Goal: Task Accomplishment & Management: Manage account settings

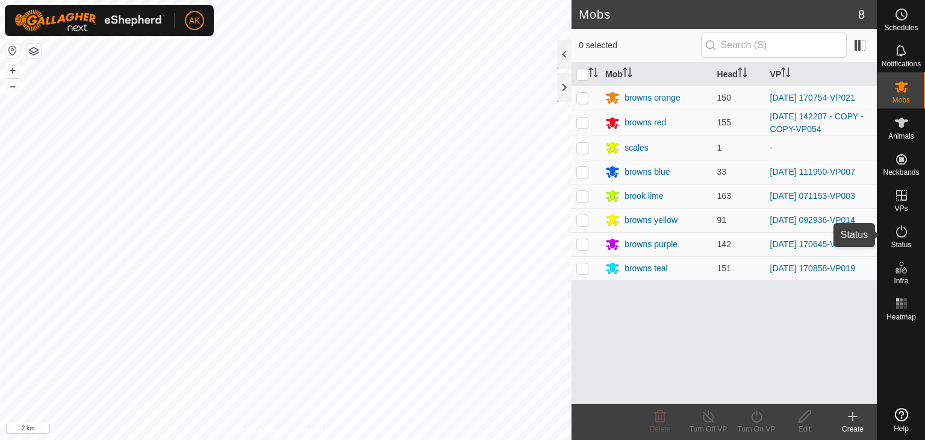
click at [899, 233] on icon at bounding box center [902, 231] width 14 height 14
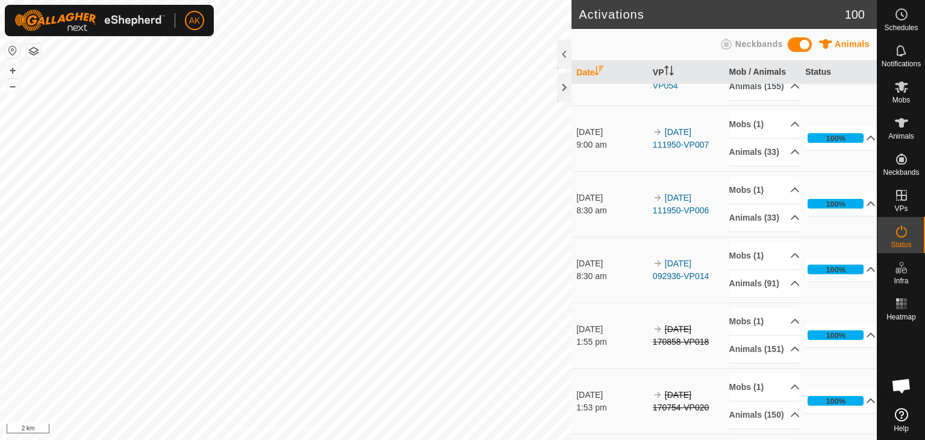
scroll to position [301, 0]
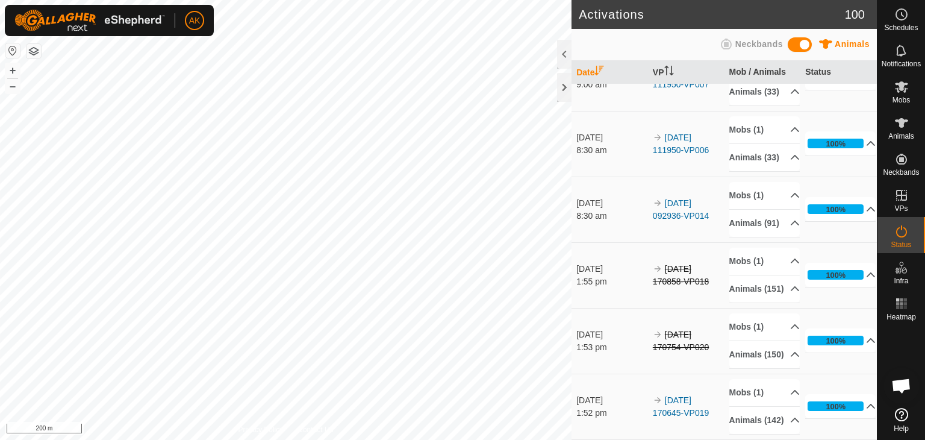
click at [604, 425] on div "Activations 100 Animals Neckbands Date VP Mob / Animals Status [DATE] 10:11 am …" at bounding box center [438, 220] width 877 height 440
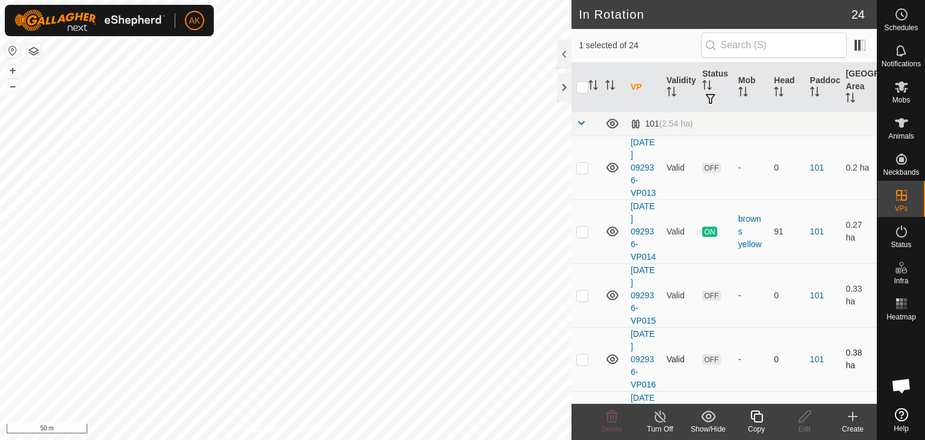
checkbox input "true"
checkbox input "false"
click at [614, 413] on icon at bounding box center [612, 416] width 14 height 14
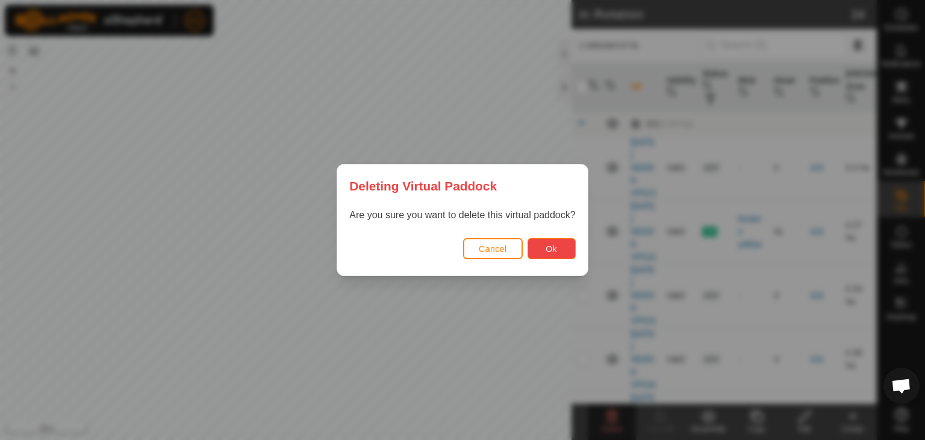
click at [548, 254] on button "Ok" at bounding box center [552, 248] width 48 height 21
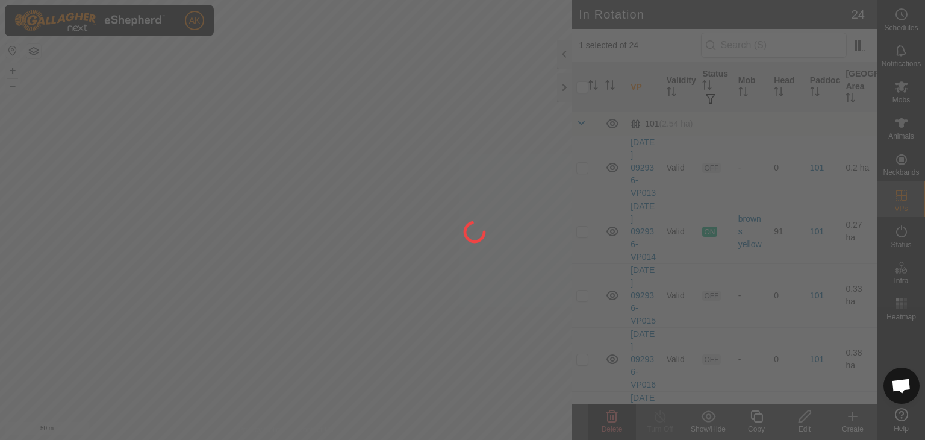
checkbox input "false"
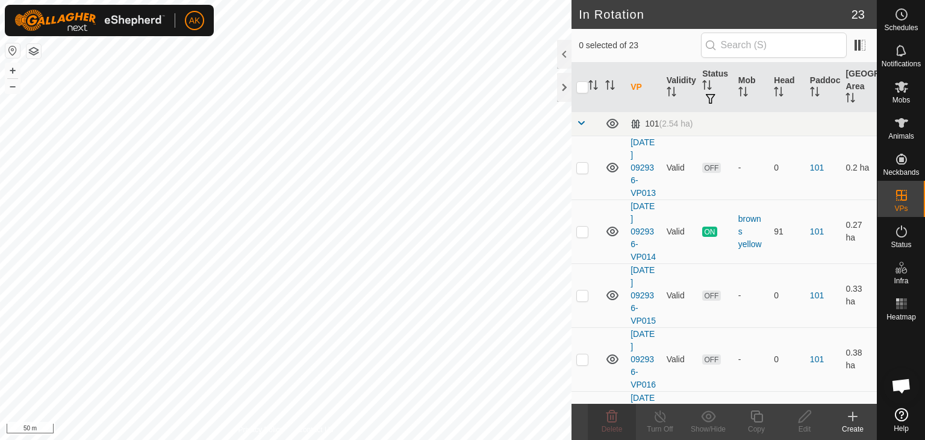
click at [571, 439] on html "AK Schedules Notifications Mobs Animals Neckbands VPs Status Infra Heatmap Help…" at bounding box center [462, 220] width 925 height 440
click at [896, 230] on icon at bounding box center [901, 231] width 11 height 12
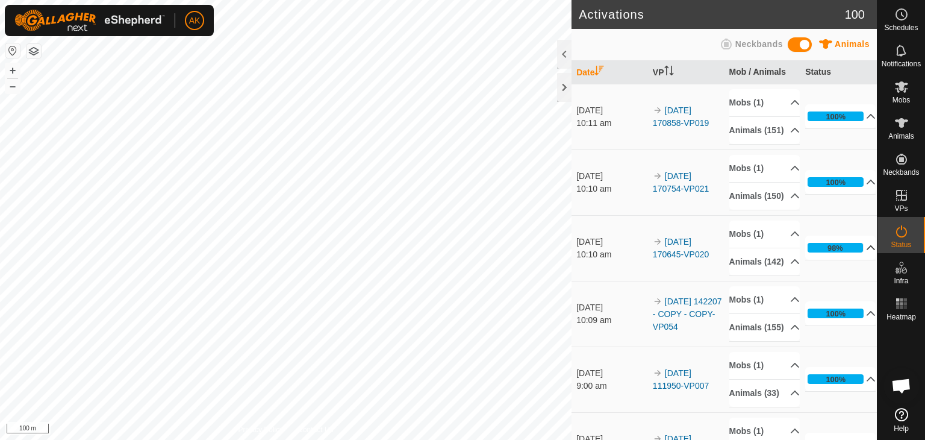
click at [854, 260] on p-accordion-header "98%" at bounding box center [840, 248] width 70 height 24
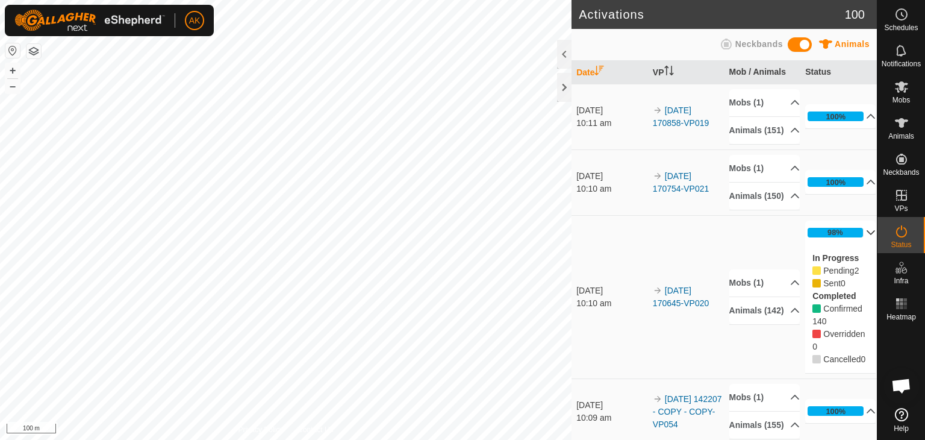
click at [465, 342] on div "AK Schedules Notifications Mobs Animals Neckbands VPs Status Infra Heatmap Help…" at bounding box center [462, 220] width 925 height 440
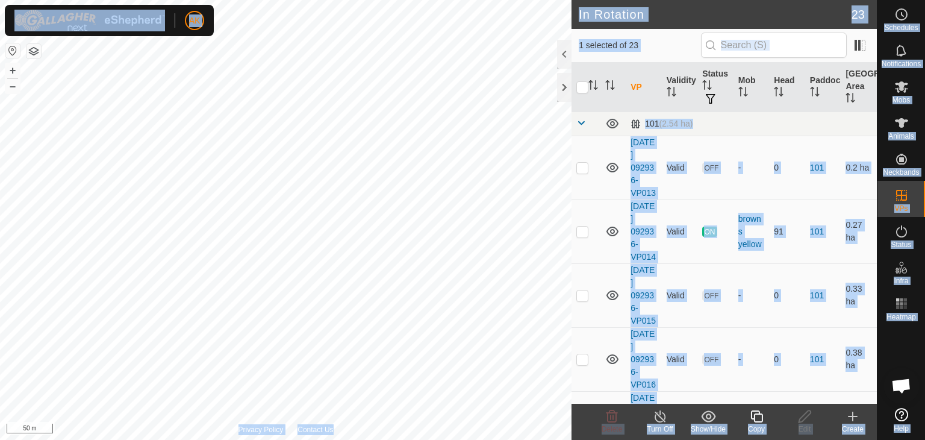
checkbox input "false"
checkbox input "true"
click at [750, 416] on icon at bounding box center [756, 416] width 15 height 14
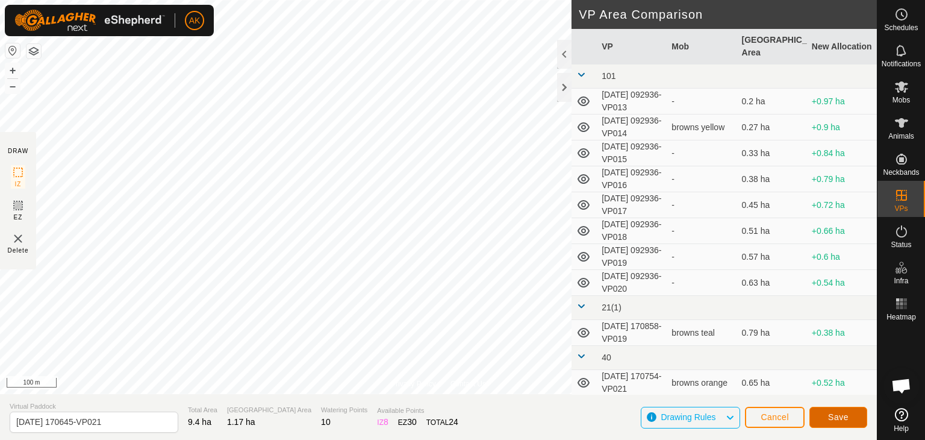
click at [847, 419] on span "Save" at bounding box center [838, 417] width 20 height 10
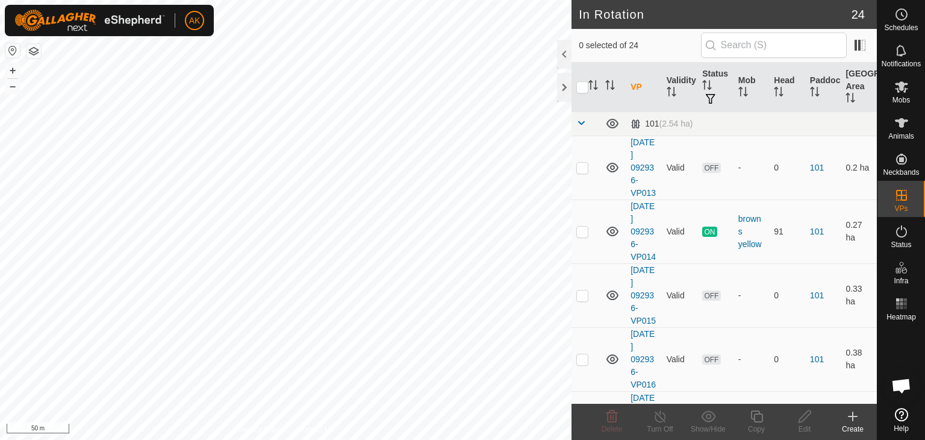
checkbox input "true"
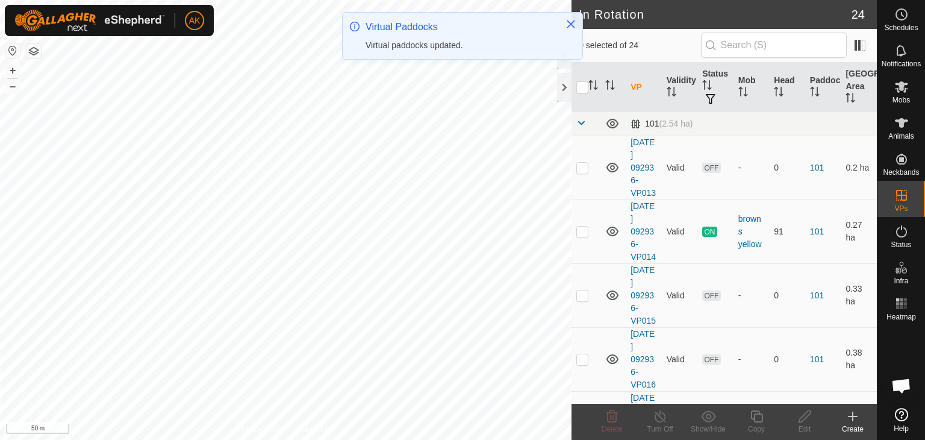
checkbox input "true"
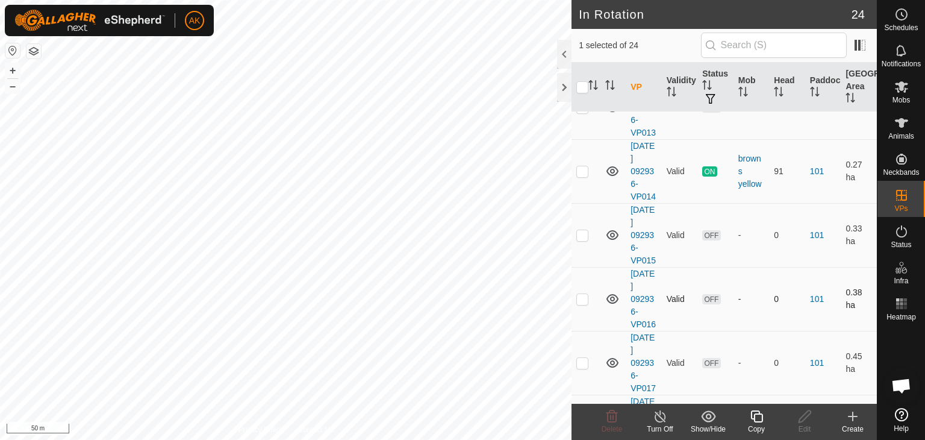
scroll to position [120, 0]
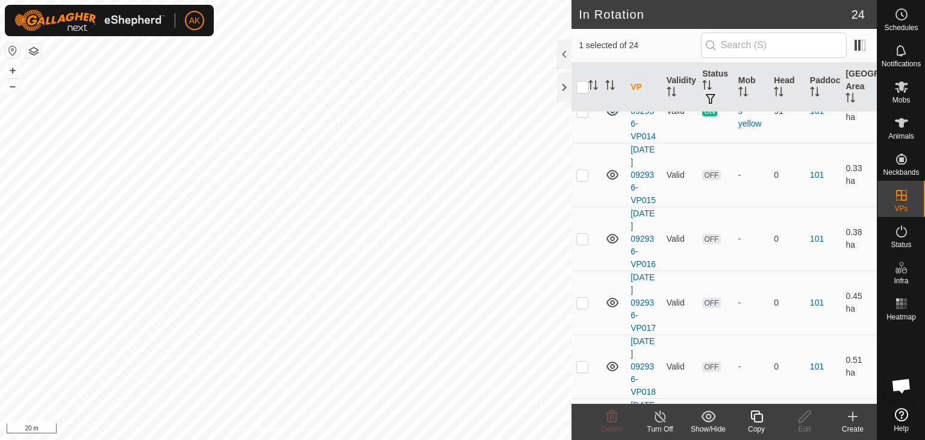
click at [756, 413] on icon at bounding box center [757, 416] width 12 height 12
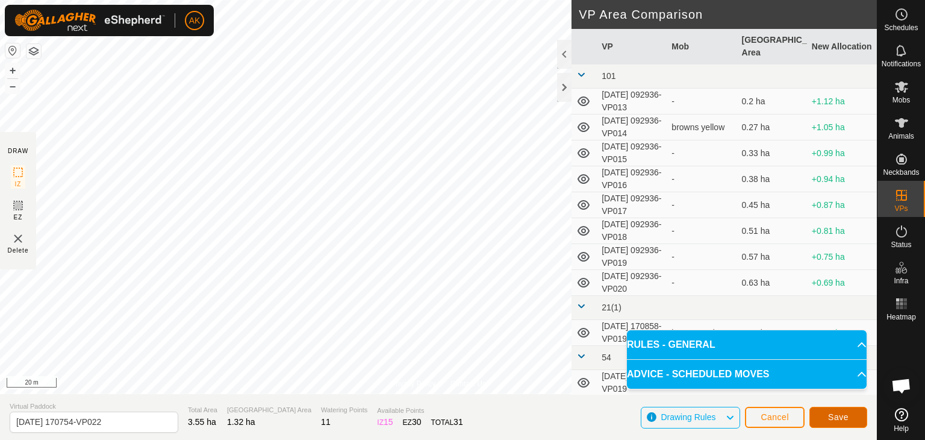
click at [850, 419] on button "Save" at bounding box center [839, 417] width 58 height 21
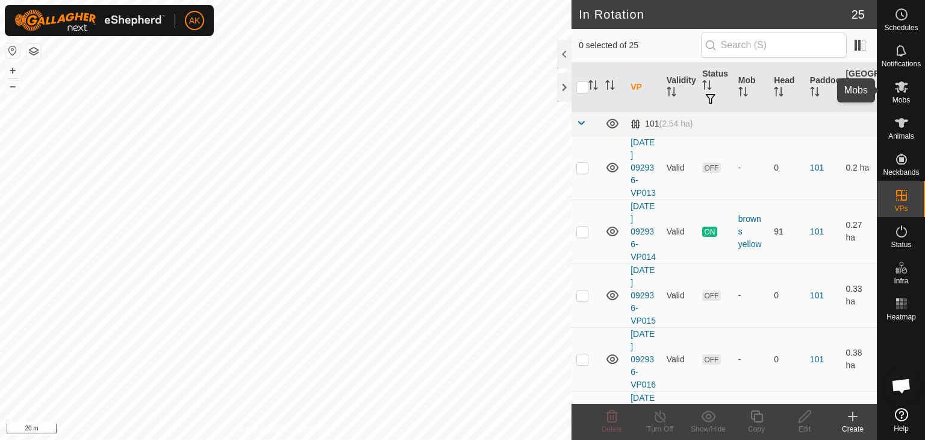
click at [901, 86] on icon at bounding box center [901, 86] width 13 height 11
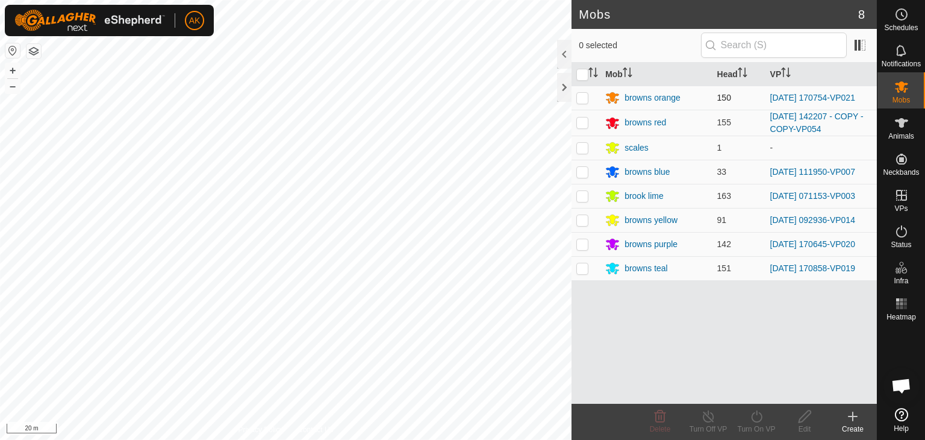
click at [586, 98] on p-checkbox at bounding box center [583, 98] width 12 height 10
checkbox input "true"
click at [761, 422] on icon at bounding box center [756, 416] width 15 height 14
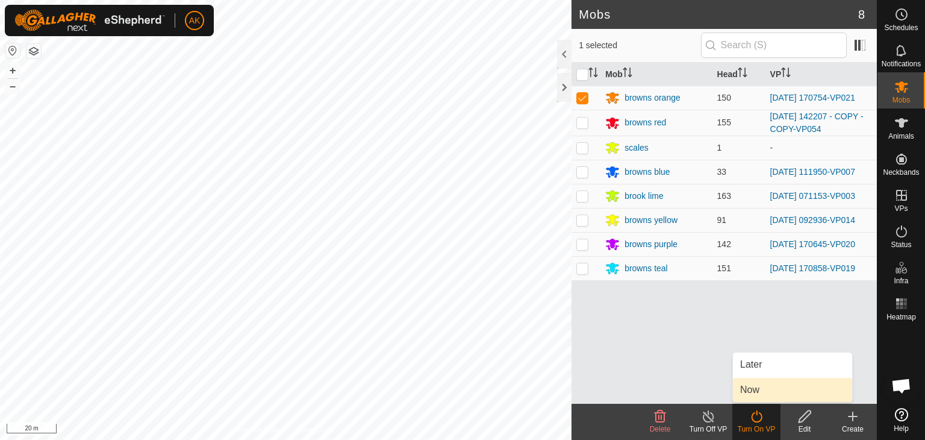
click at [749, 389] on link "Now" at bounding box center [792, 390] width 119 height 24
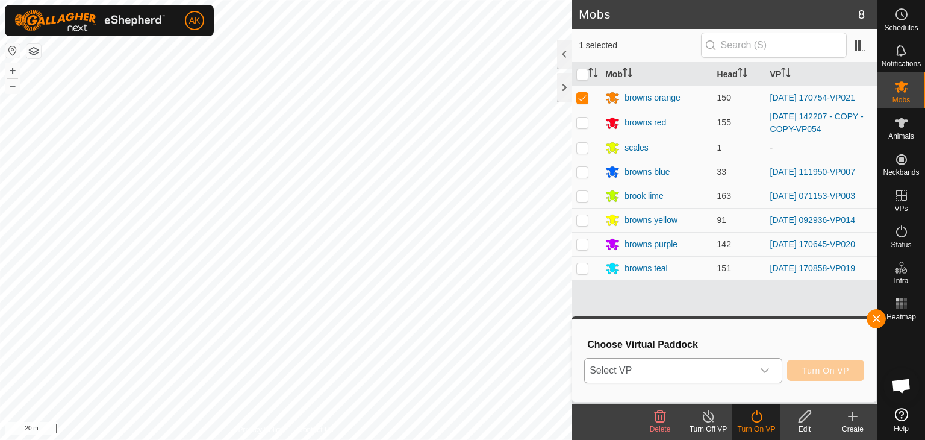
click at [696, 369] on span "Select VP" at bounding box center [669, 370] width 168 height 24
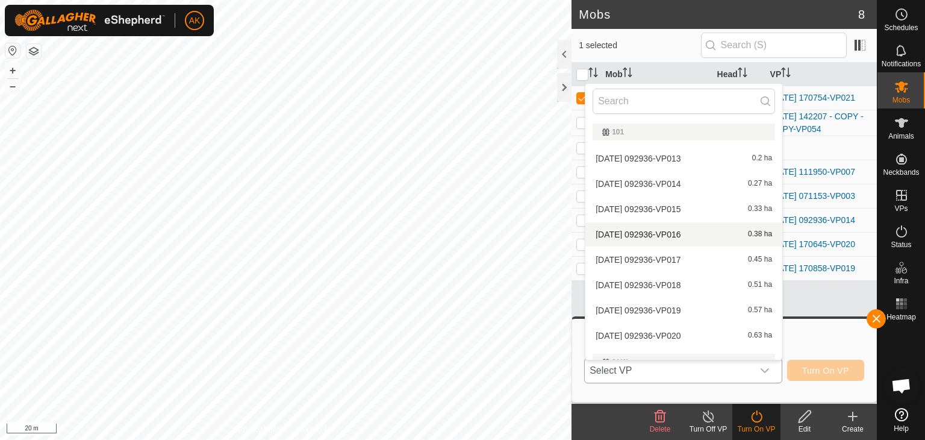
scroll to position [301, 0]
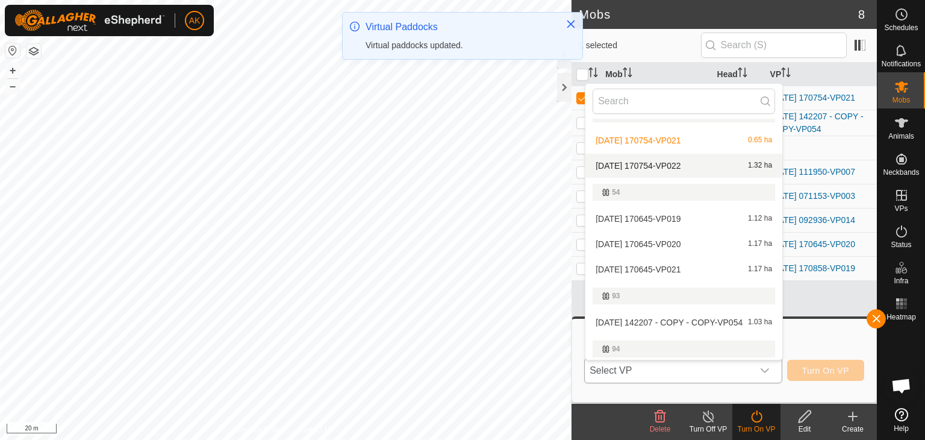
click at [669, 163] on li "[DATE] 170754-VP022 1.32 ha" at bounding box center [684, 166] width 197 height 24
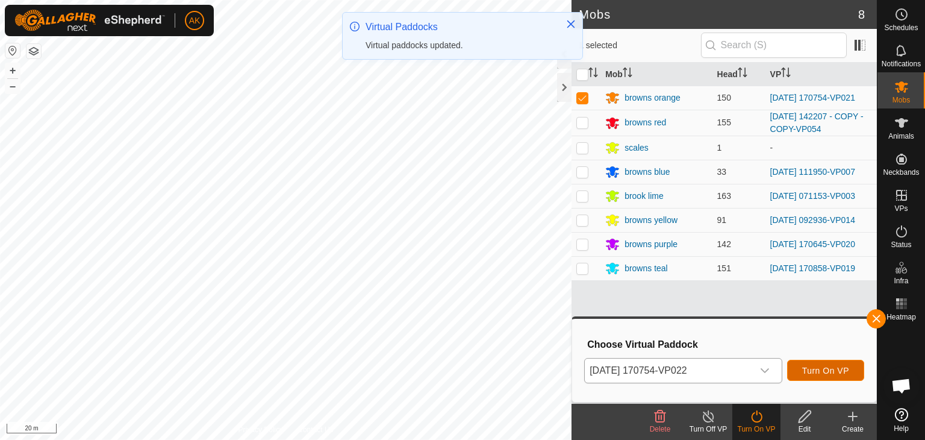
click at [807, 372] on span "Turn On VP" at bounding box center [825, 371] width 47 height 10
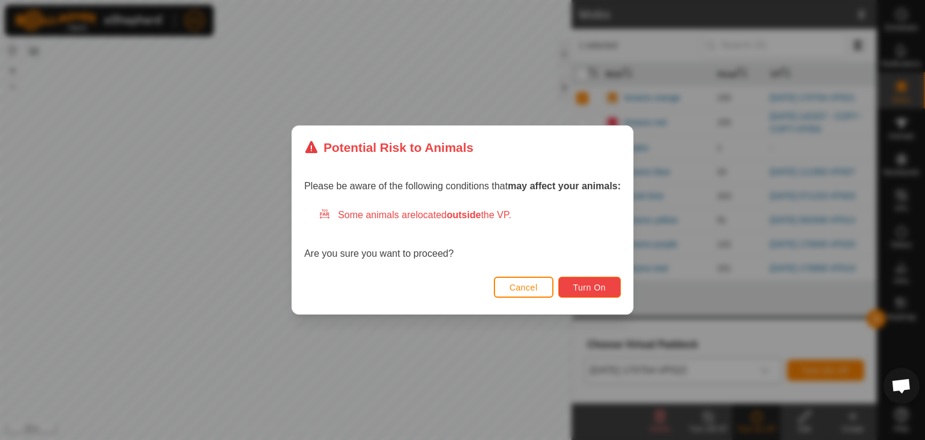
click at [598, 280] on button "Turn On" at bounding box center [589, 287] width 63 height 21
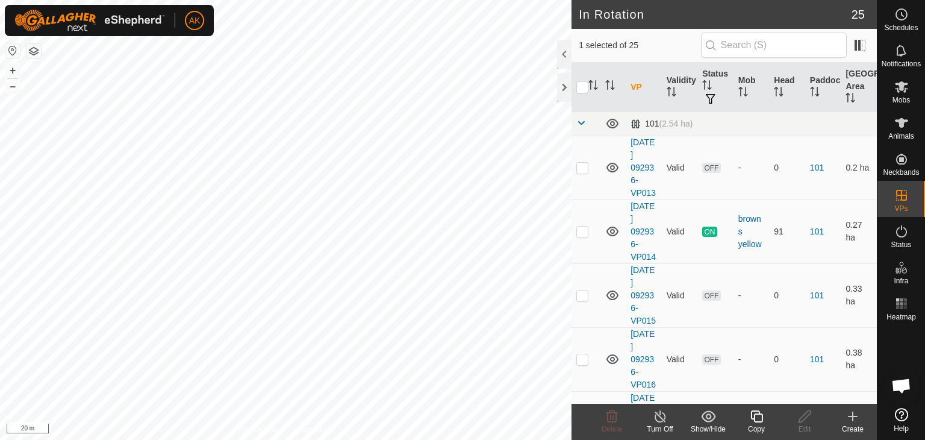
click at [755, 418] on icon at bounding box center [756, 416] width 15 height 14
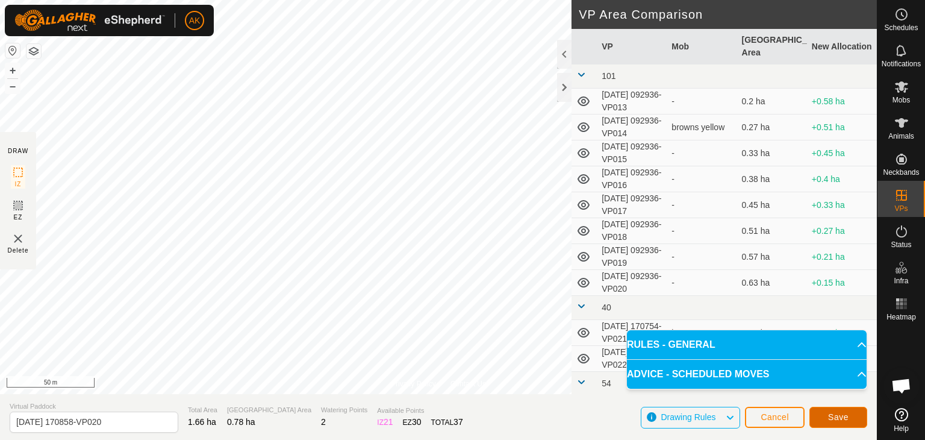
click at [830, 416] on span "Save" at bounding box center [838, 417] width 20 height 10
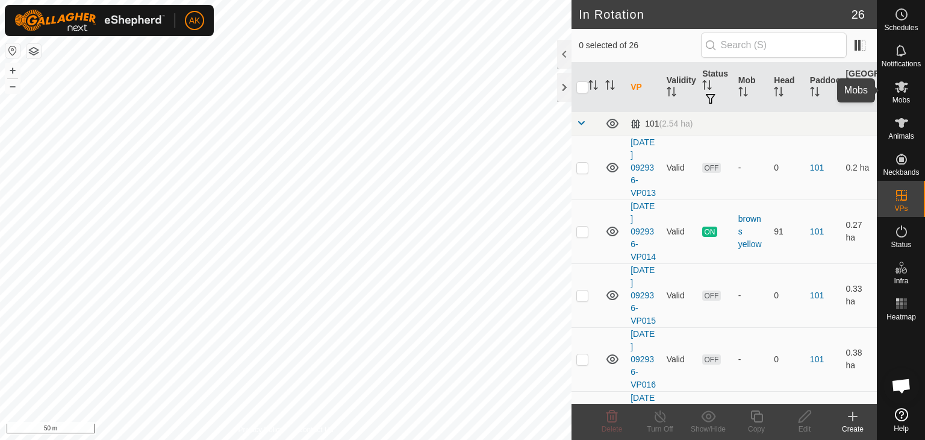
click at [898, 90] on icon at bounding box center [901, 86] width 13 height 11
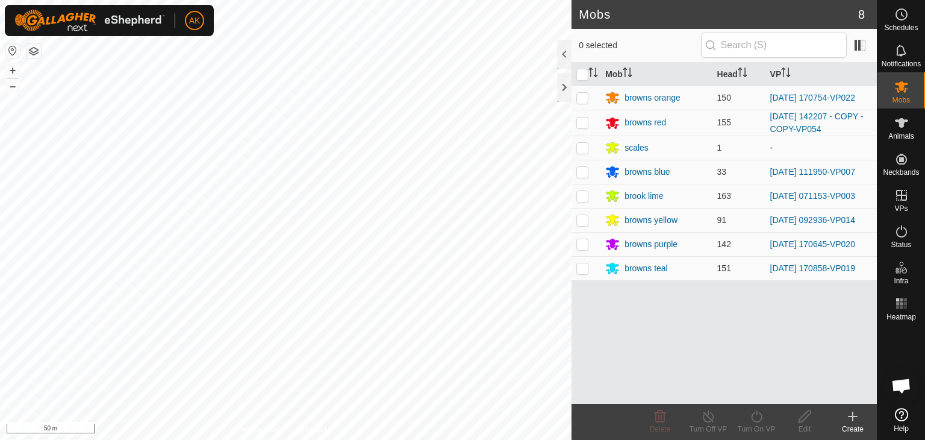
click at [584, 272] on p-checkbox at bounding box center [583, 268] width 12 height 10
checkbox input "true"
click at [755, 417] on icon at bounding box center [756, 416] width 15 height 14
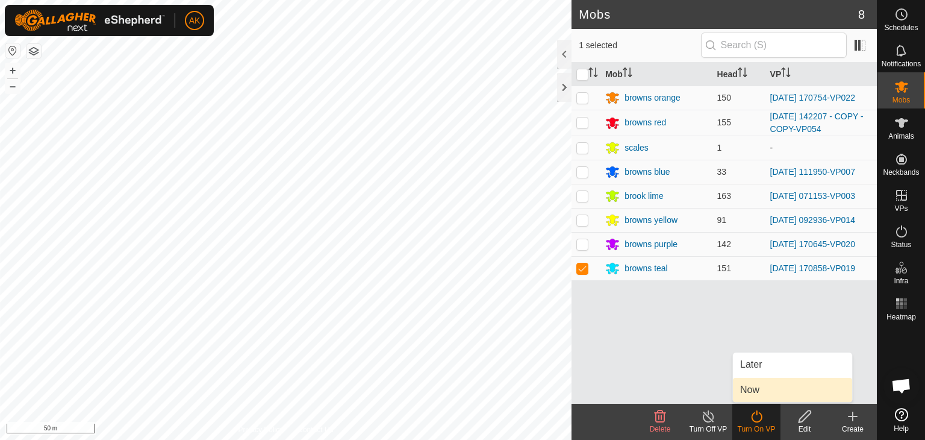
click at [749, 385] on link "Now" at bounding box center [792, 390] width 119 height 24
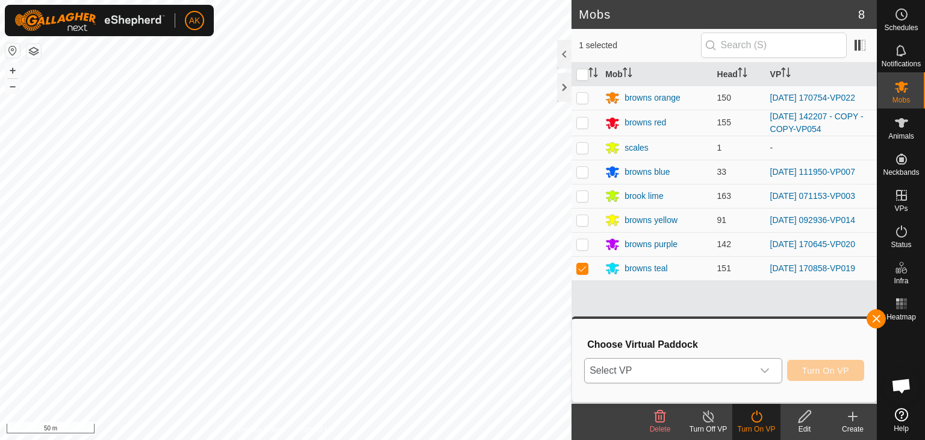
click at [680, 370] on span "Select VP" at bounding box center [669, 370] width 168 height 24
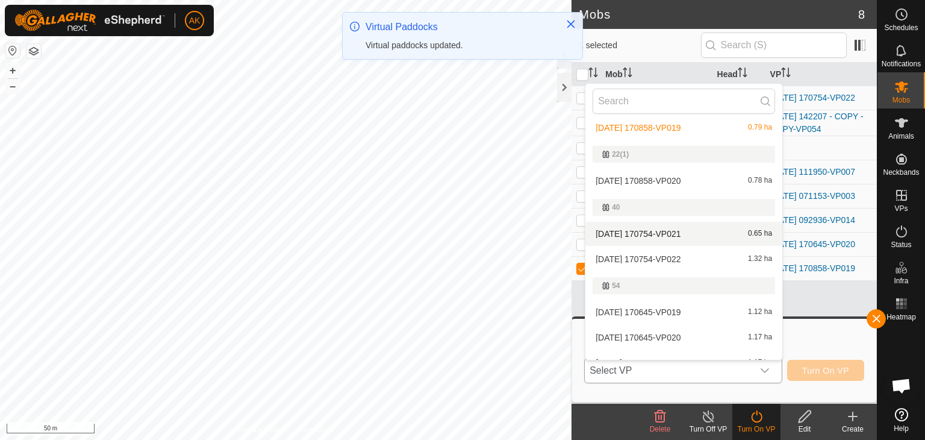
scroll to position [181, 0]
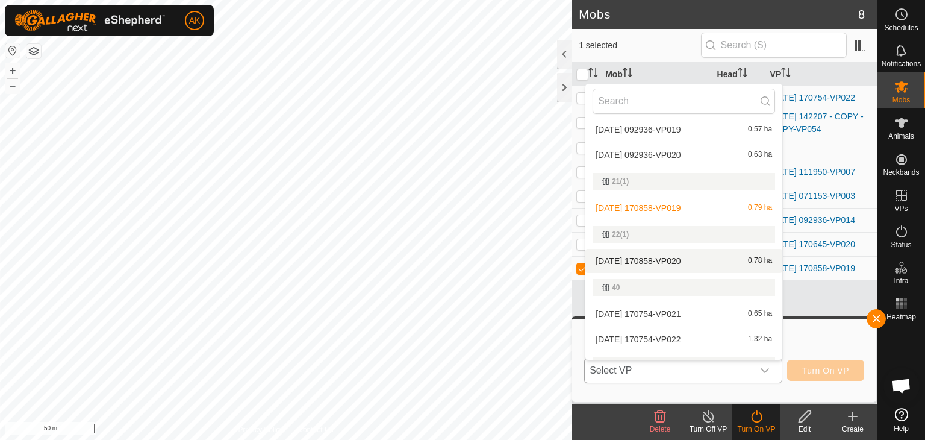
click at [651, 261] on li "[DATE] 170858-VP020 0.78 ha" at bounding box center [684, 261] width 197 height 24
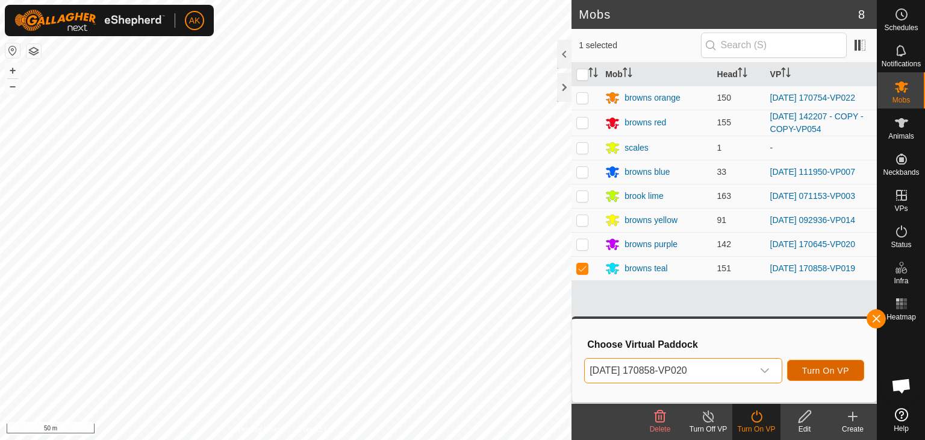
click at [812, 370] on span "Turn On VP" at bounding box center [825, 371] width 47 height 10
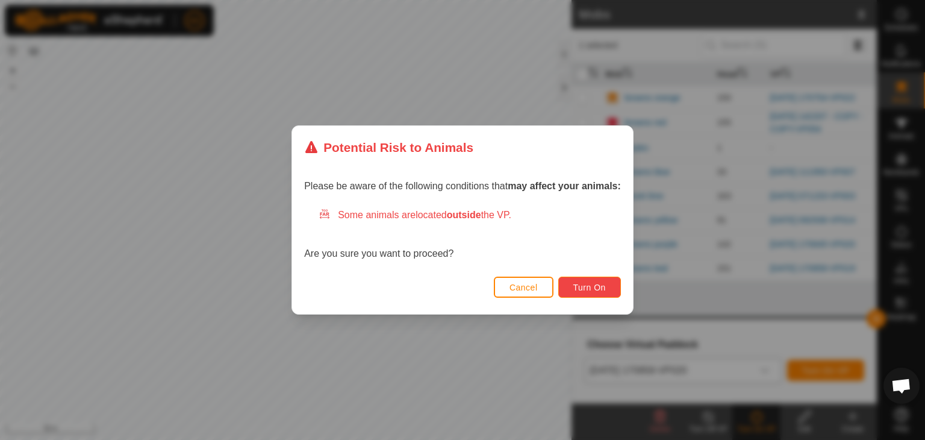
click at [595, 288] on span "Turn On" at bounding box center [590, 288] width 33 height 10
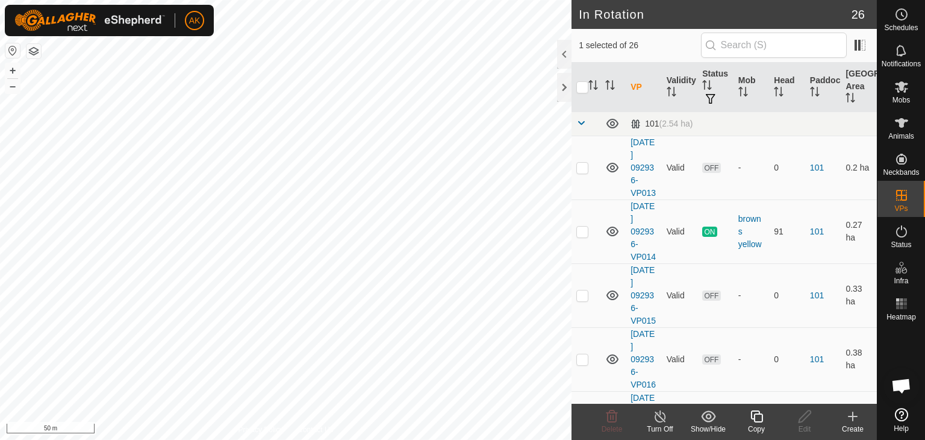
click at [757, 424] on div "Copy" at bounding box center [757, 429] width 48 height 11
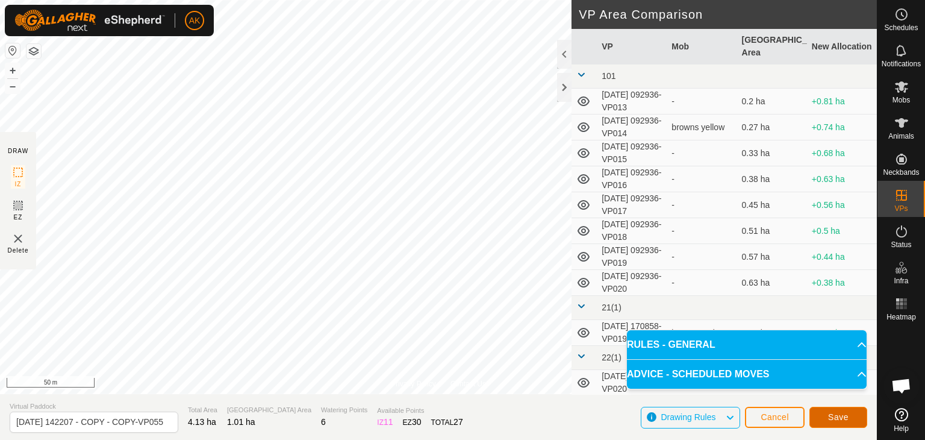
click at [839, 417] on span "Save" at bounding box center [838, 417] width 20 height 10
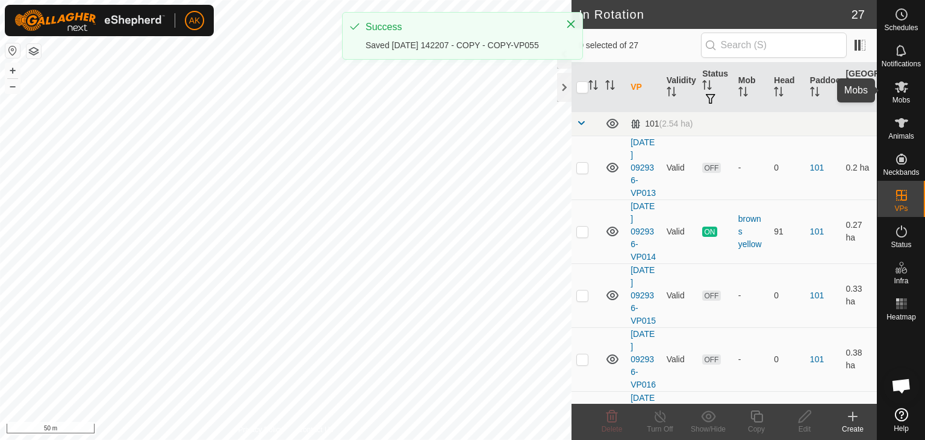
click at [899, 83] on icon at bounding box center [901, 86] width 13 height 11
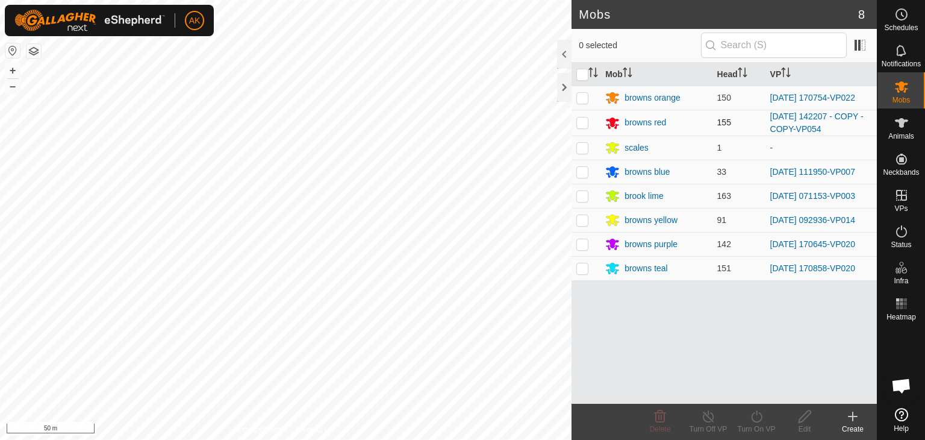
drag, startPoint x: 581, startPoint y: 120, endPoint x: 588, endPoint y: 129, distance: 10.7
click at [581, 120] on p-checkbox at bounding box center [583, 122] width 12 height 10
checkbox input "true"
click at [754, 417] on icon at bounding box center [756, 416] width 15 height 14
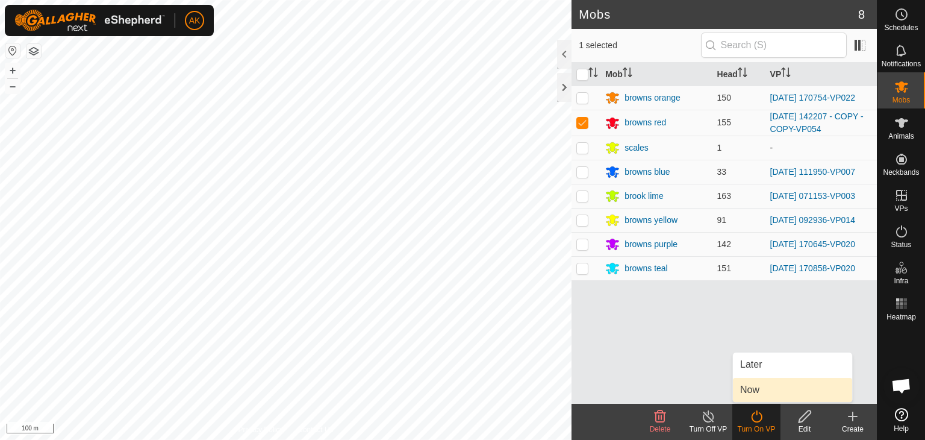
click at [754, 396] on link "Now" at bounding box center [792, 390] width 119 height 24
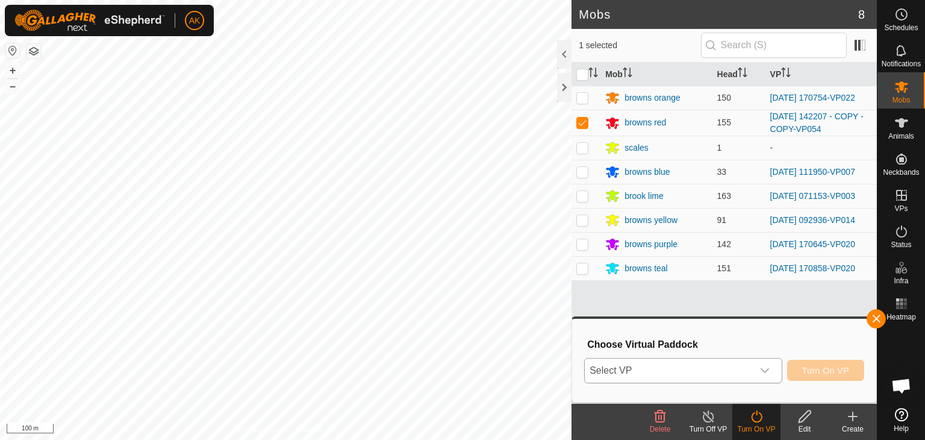
click at [728, 370] on span "Select VP" at bounding box center [669, 370] width 168 height 24
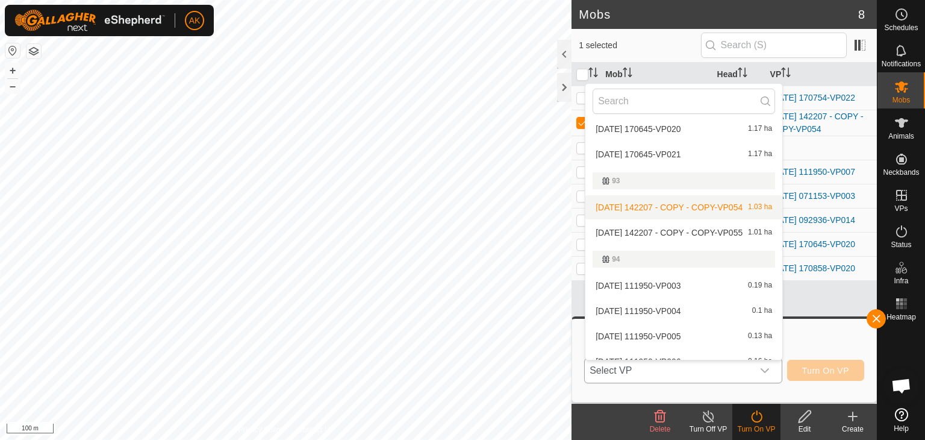
scroll to position [482, 0]
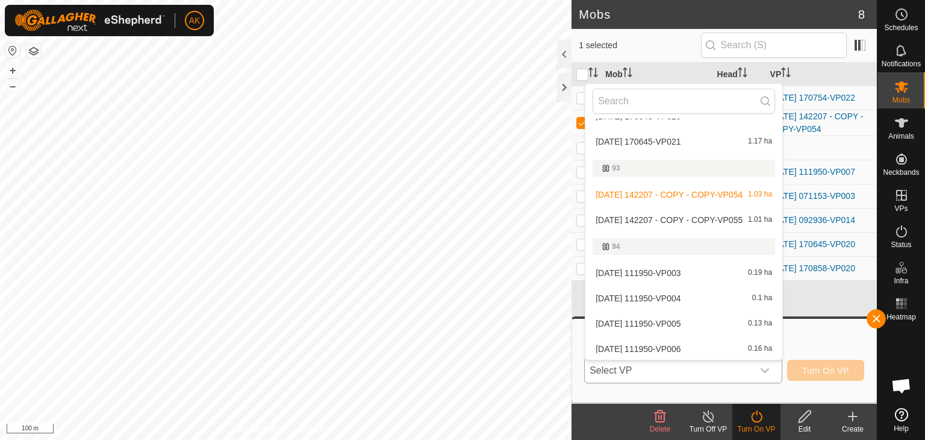
click at [670, 222] on li "[DATE] 142207 - COPY - COPY-VP055 1.01 ha" at bounding box center [684, 220] width 197 height 24
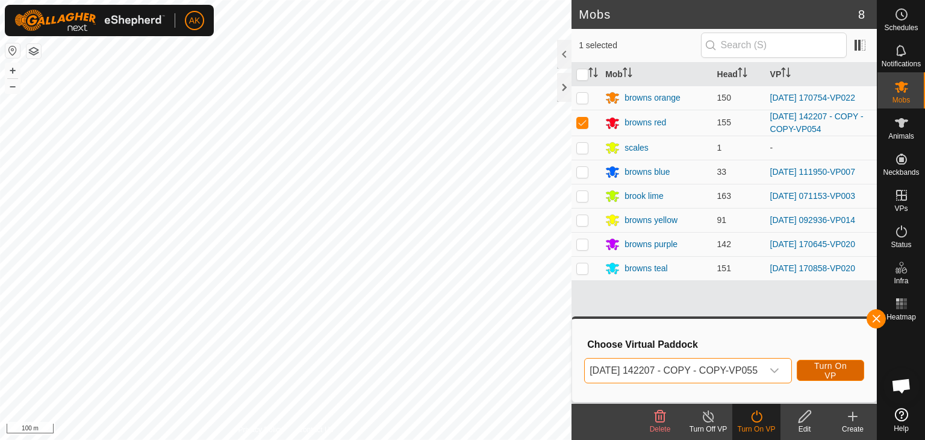
click at [831, 373] on span "Turn On VP" at bounding box center [830, 370] width 37 height 19
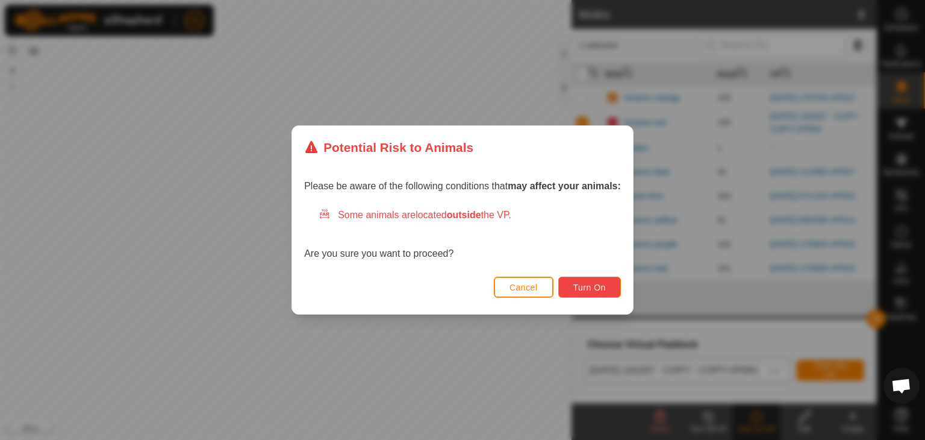
click at [574, 289] on span "Turn On" at bounding box center [590, 288] width 33 height 10
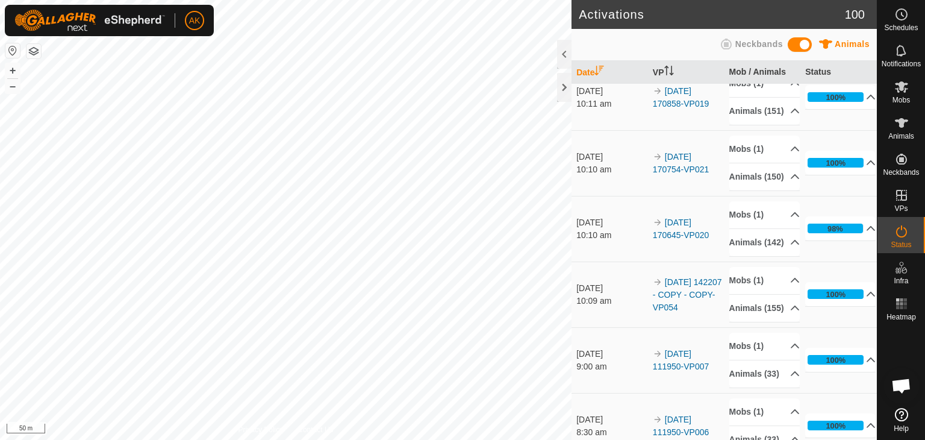
scroll to position [241, 0]
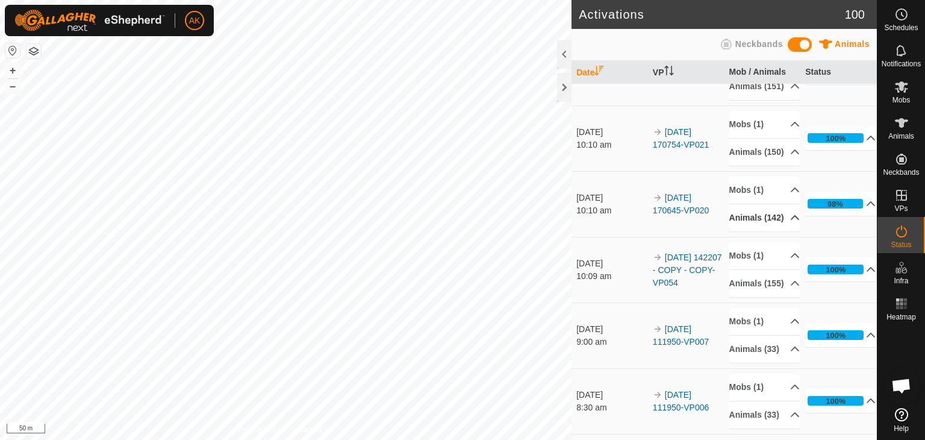
click at [775, 231] on p-accordion-header "Animals (142)" at bounding box center [765, 217] width 70 height 27
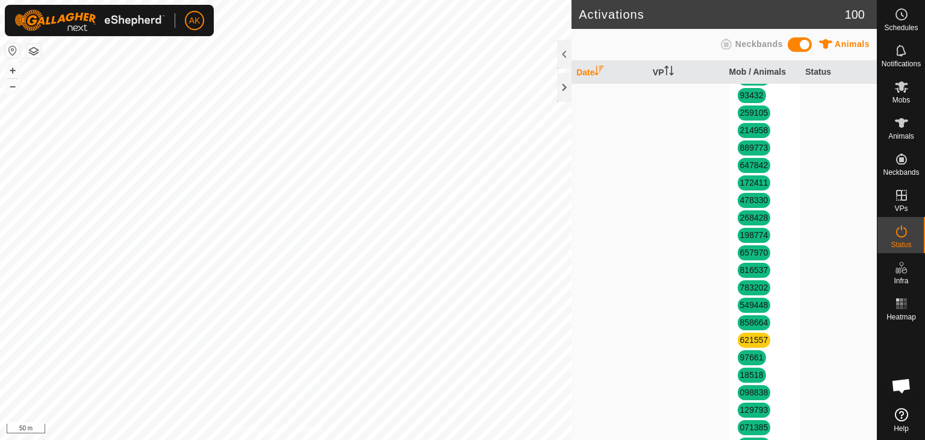
scroll to position [723, 0]
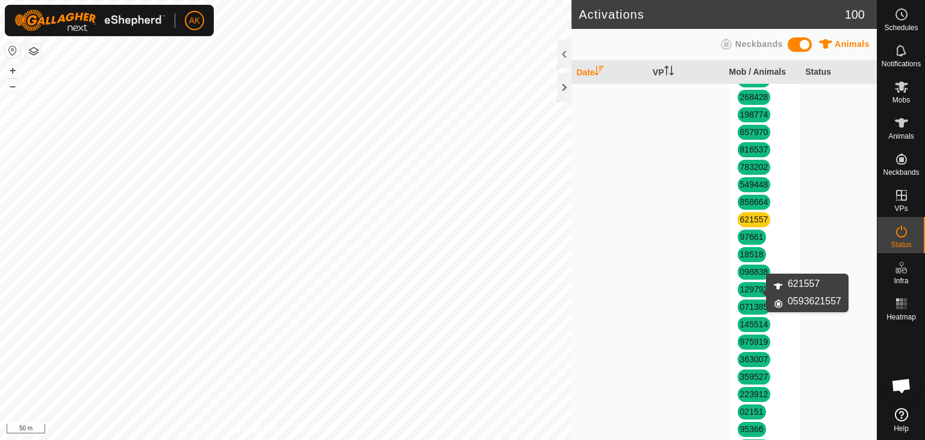
click at [752, 224] on link "621557" at bounding box center [754, 219] width 28 height 10
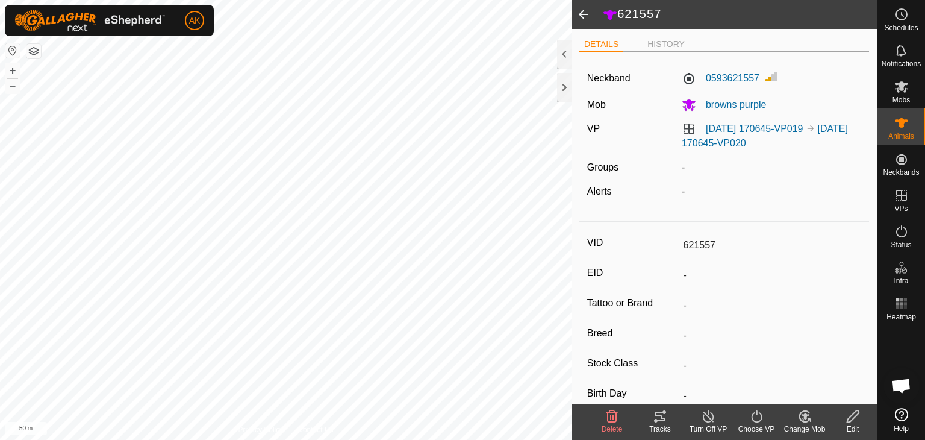
click at [614, 419] on icon at bounding box center [612, 416] width 14 height 14
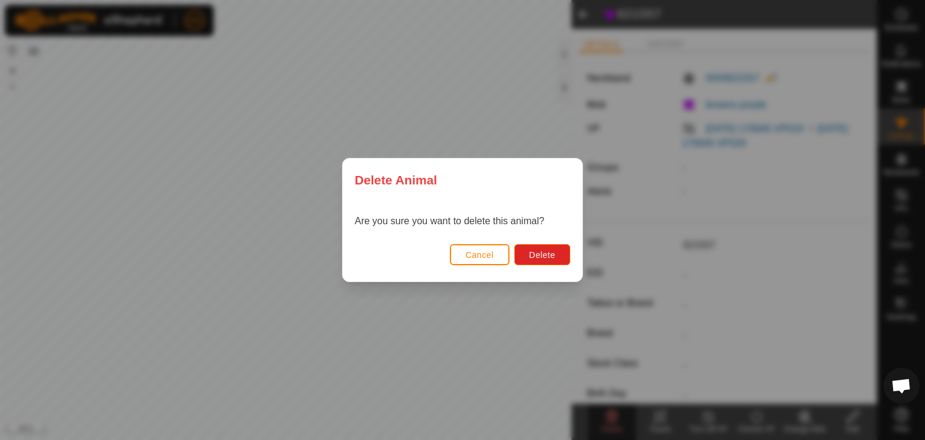
click at [557, 234] on div "Are you sure you want to delete this animal?" at bounding box center [463, 221] width 240 height 39
click at [545, 254] on span "Delete" at bounding box center [543, 255] width 26 height 10
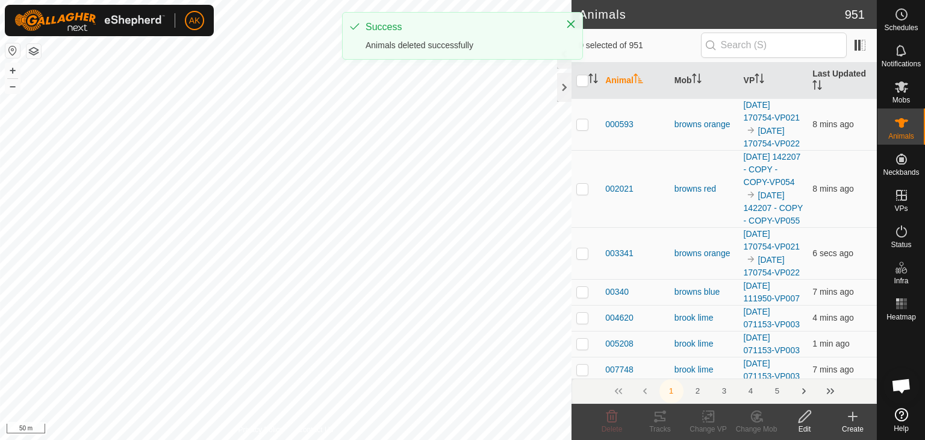
click at [851, 416] on icon at bounding box center [853, 416] width 8 height 0
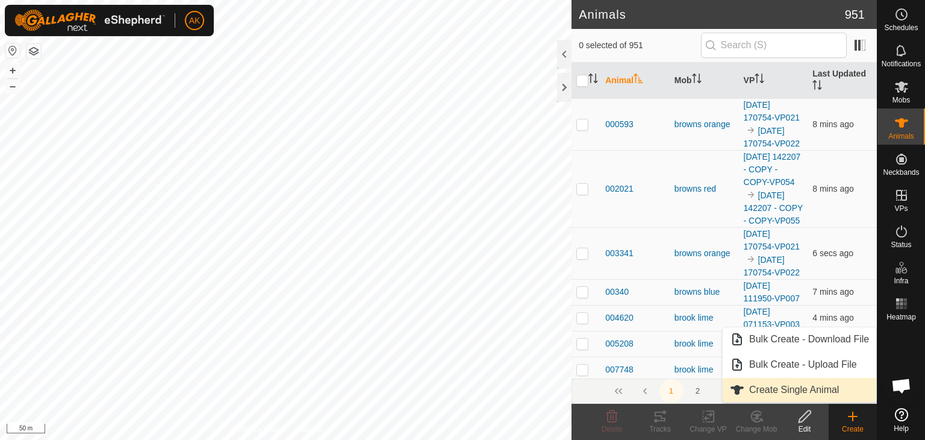
click at [828, 381] on link "Create Single Animal" at bounding box center [800, 390] width 154 height 24
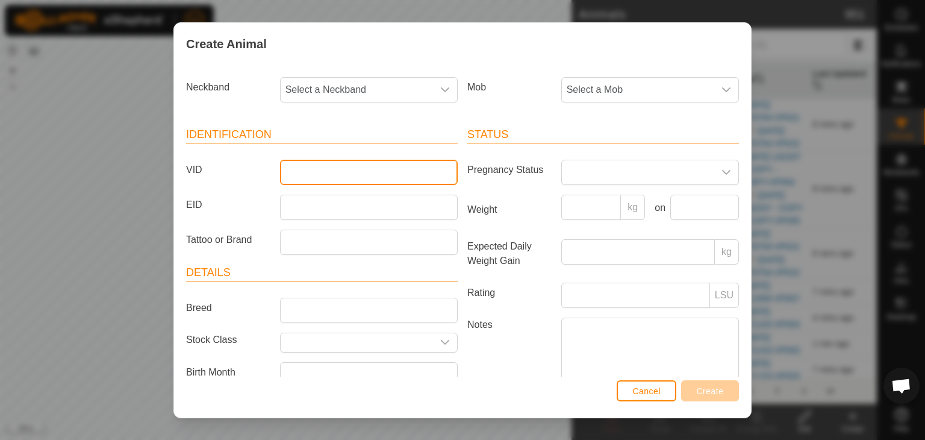
click at [296, 175] on input "VID" at bounding box center [369, 172] width 178 height 25
type input "621557"
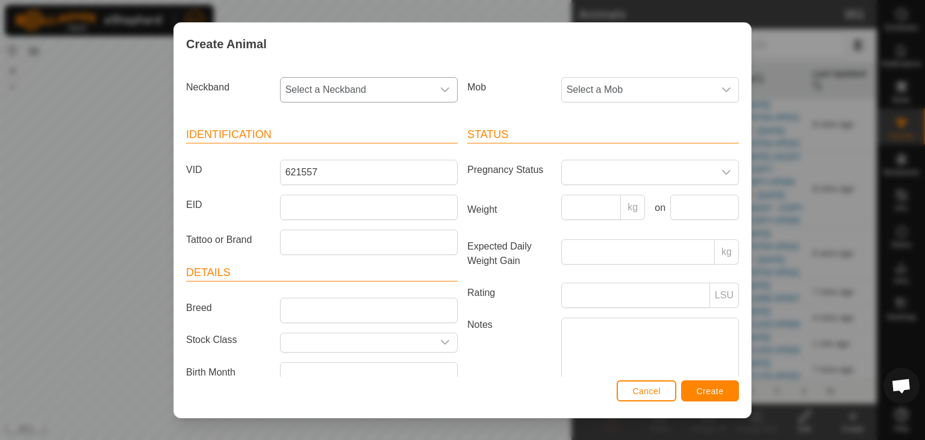
click at [341, 90] on span "Select a Neckband" at bounding box center [357, 90] width 152 height 24
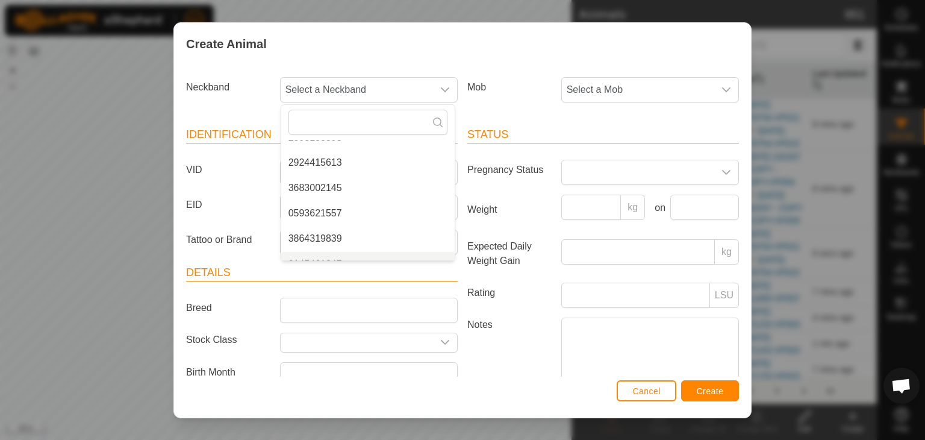
scroll to position [840, 0]
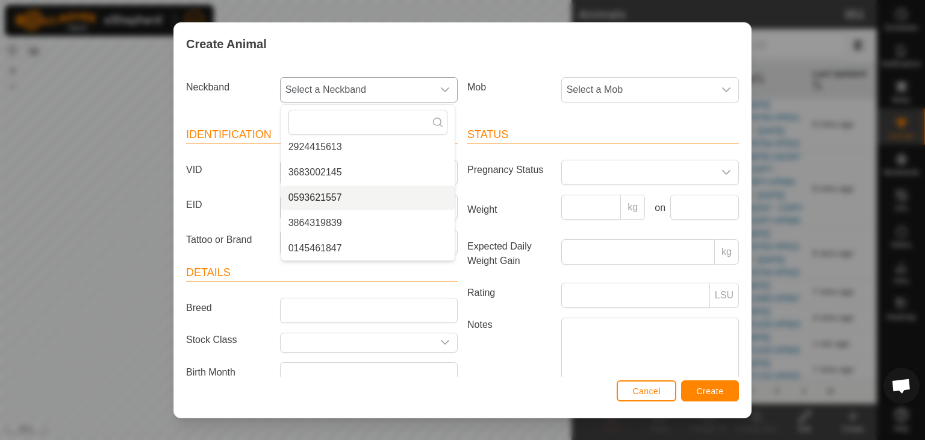
click at [328, 193] on li "0593621557" at bounding box center [367, 198] width 173 height 24
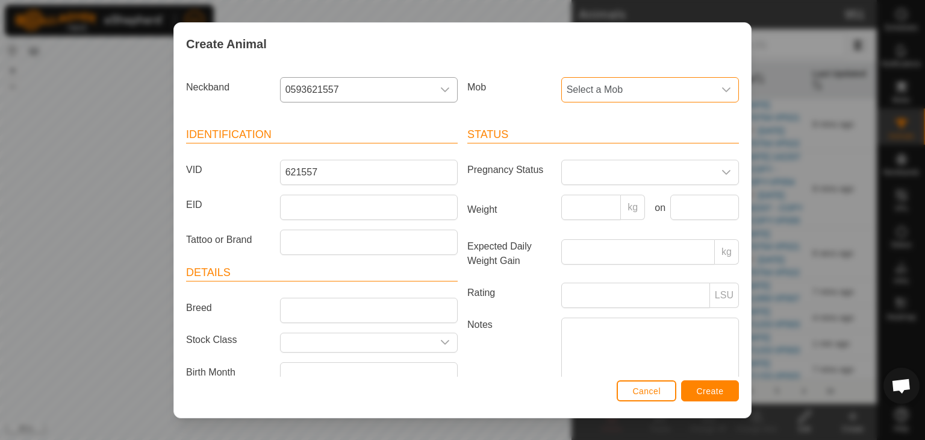
click at [599, 92] on span "Select a Mob" at bounding box center [638, 90] width 152 height 24
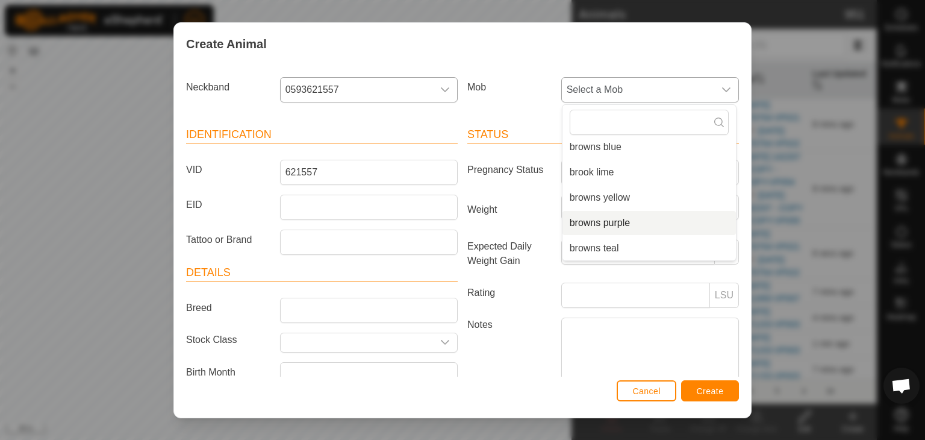
click at [598, 222] on li "browns purple" at bounding box center [649, 223] width 173 height 24
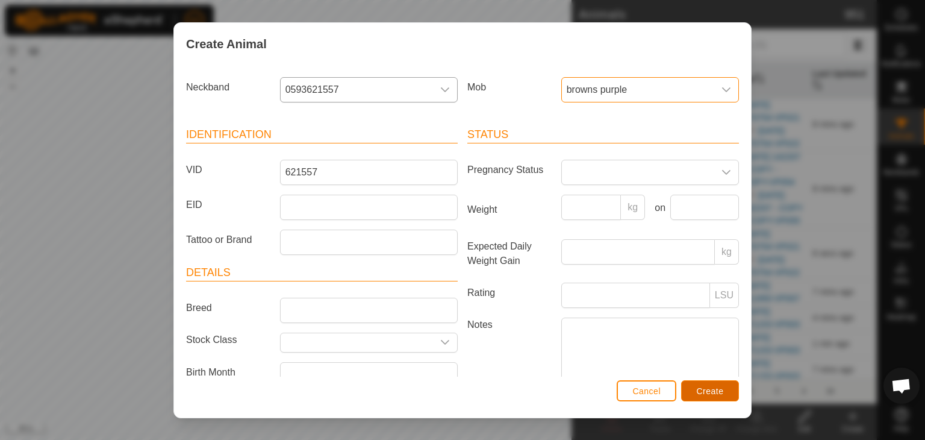
click at [721, 387] on span "Create" at bounding box center [710, 391] width 27 height 10
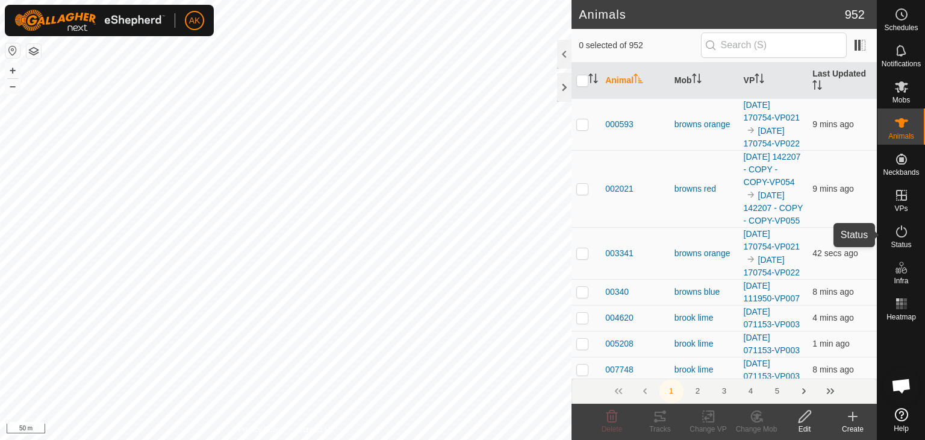
click at [903, 231] on icon at bounding box center [902, 231] width 14 height 14
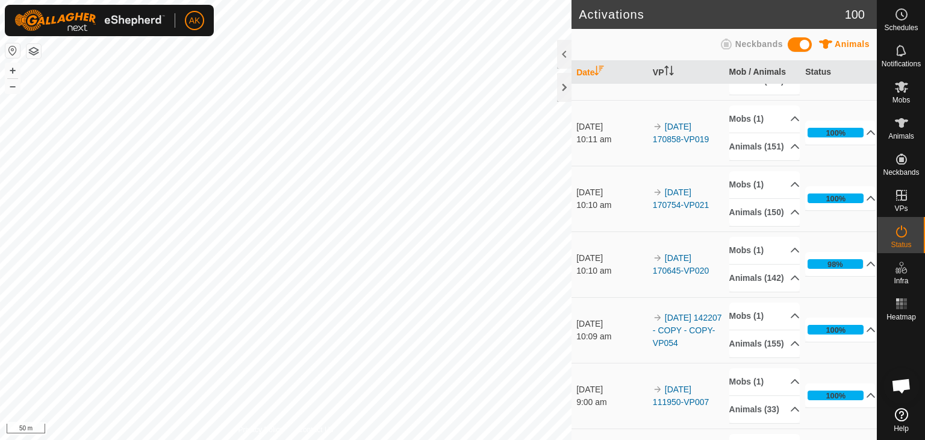
scroll to position [241, 0]
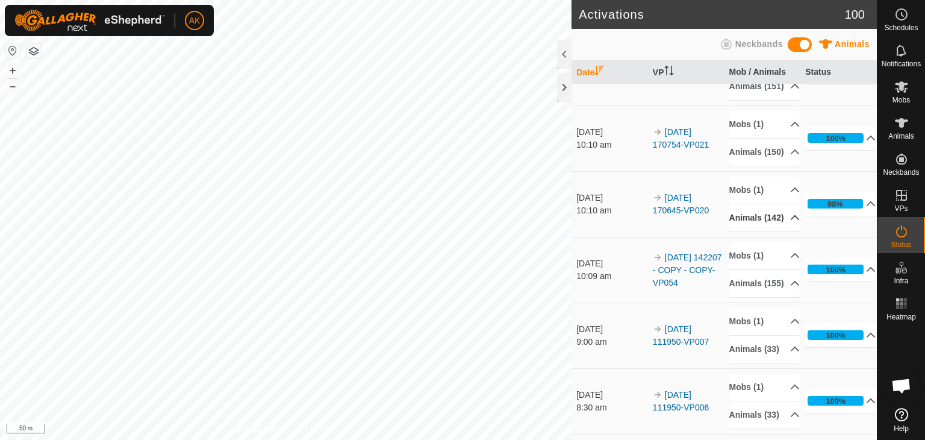
click at [778, 231] on p-accordion-header "Animals (142)" at bounding box center [765, 217] width 70 height 27
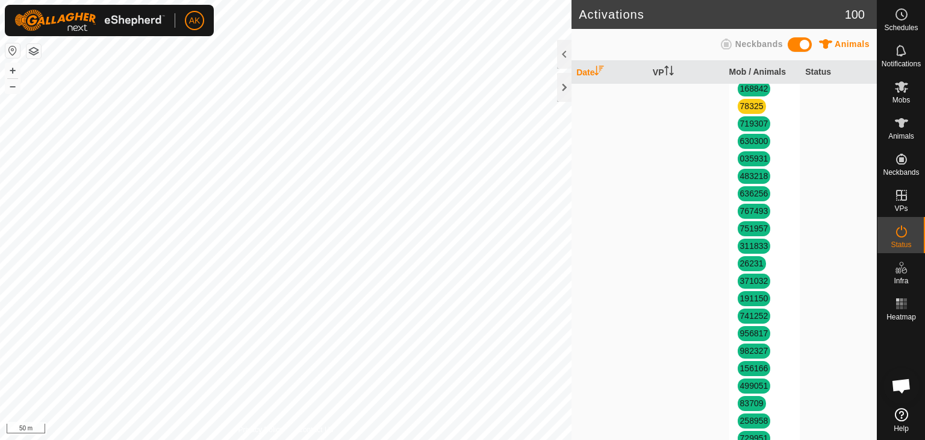
scroll to position [1205, 0]
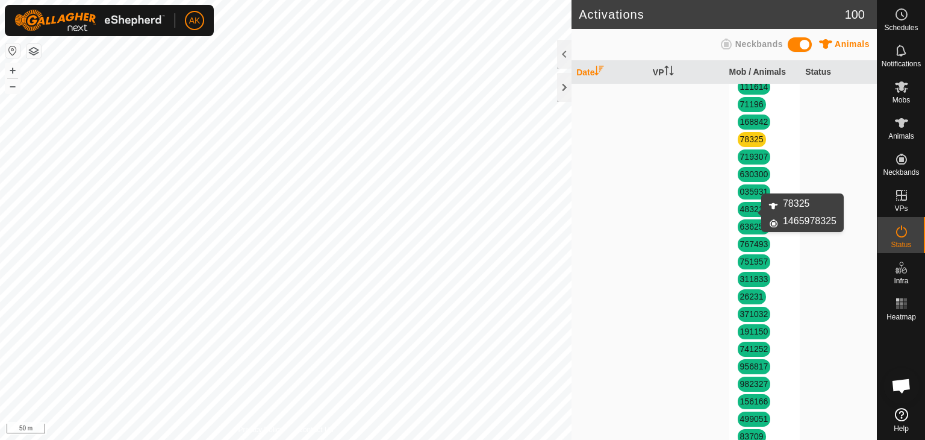
click at [747, 144] on link "78325" at bounding box center [751, 139] width 23 height 10
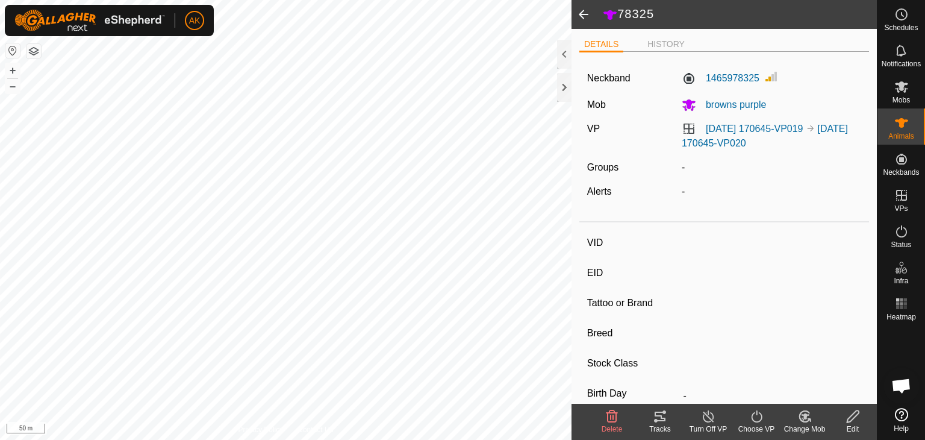
type input "78325"
type input "-"
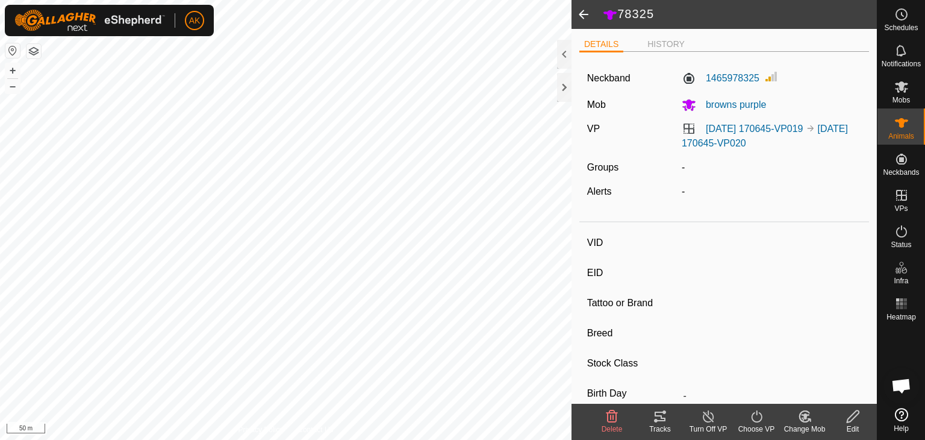
type input "0 kg"
type input "-"
click at [613, 414] on icon at bounding box center [612, 416] width 11 height 12
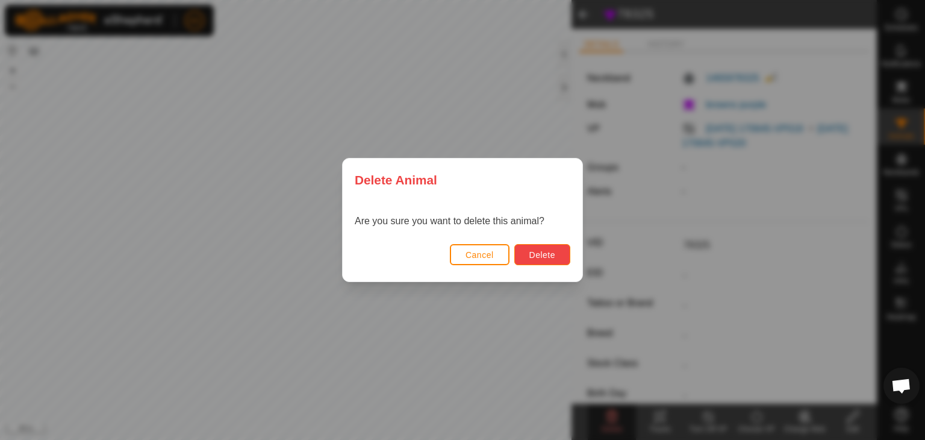
click at [549, 257] on span "Delete" at bounding box center [543, 255] width 26 height 10
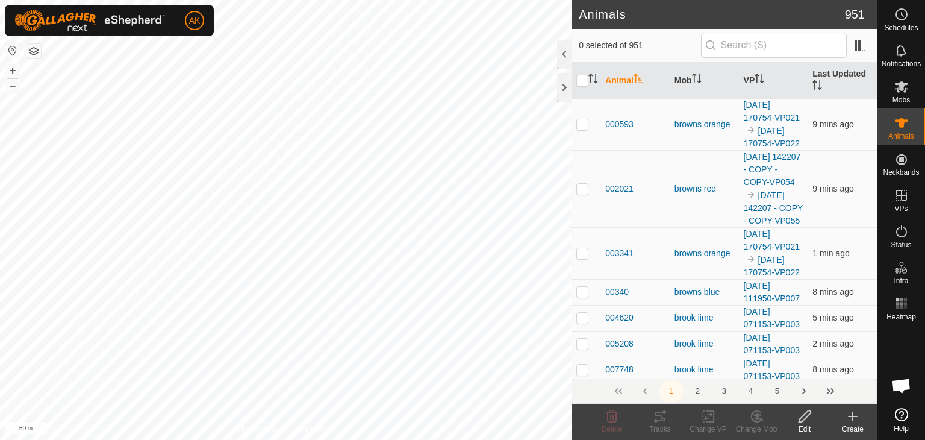
click at [855, 416] on icon at bounding box center [853, 416] width 8 height 0
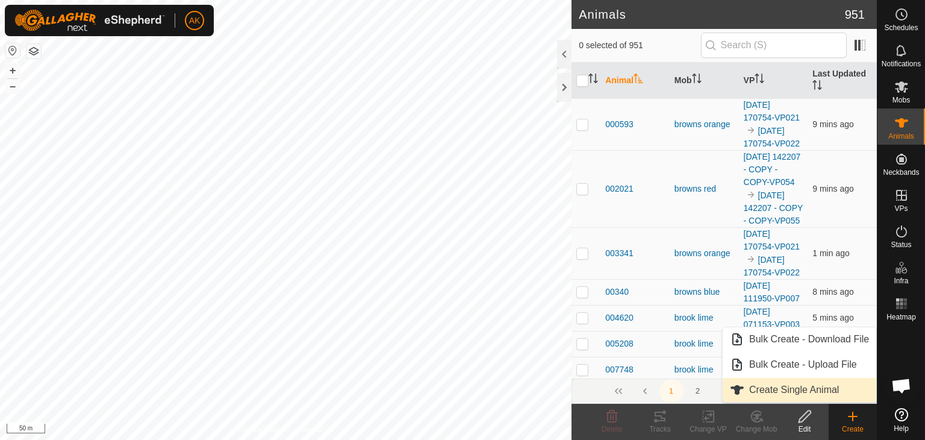
click at [791, 387] on link "Create Single Animal" at bounding box center [800, 390] width 154 height 24
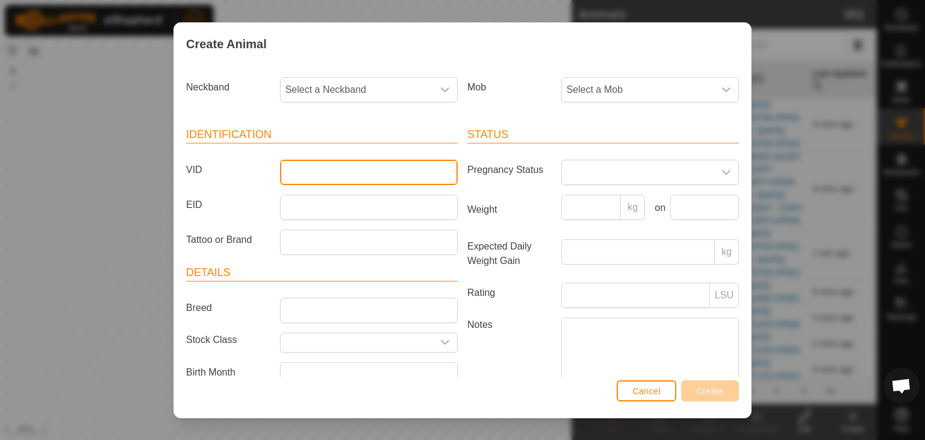
click at [313, 173] on input "VID" at bounding box center [369, 172] width 178 height 25
type input "78325"
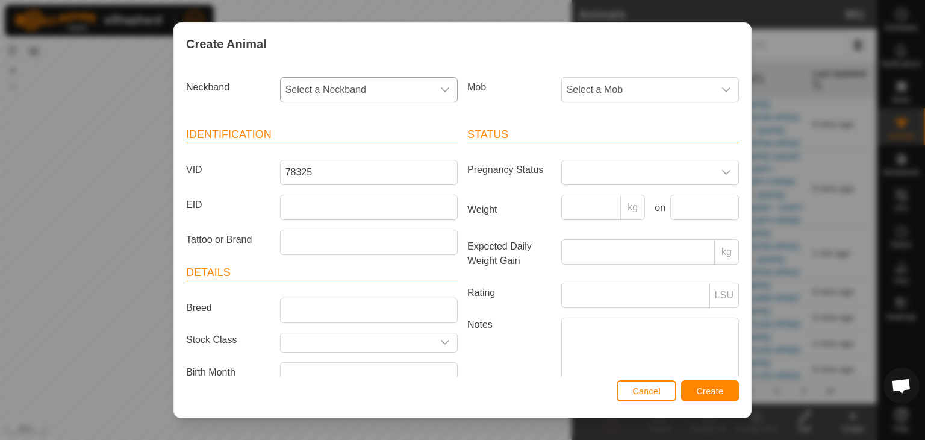
click at [352, 85] on span "Select a Neckband" at bounding box center [357, 90] width 152 height 24
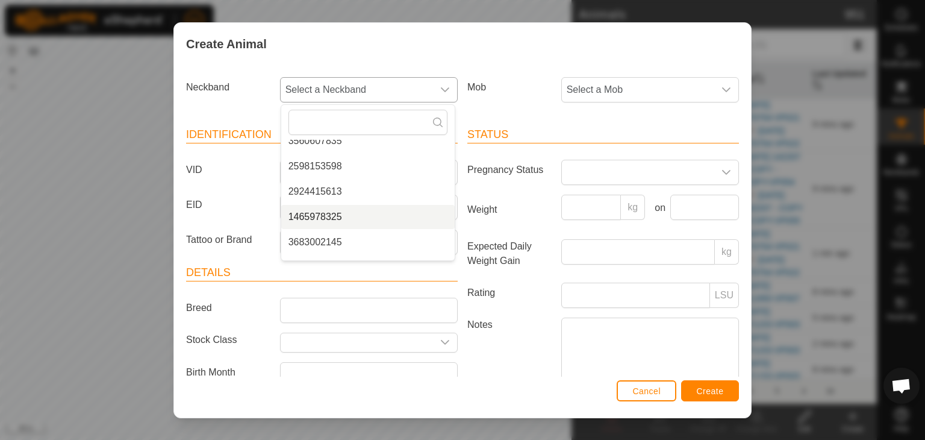
click at [324, 211] on li "1465978325" at bounding box center [367, 217] width 173 height 24
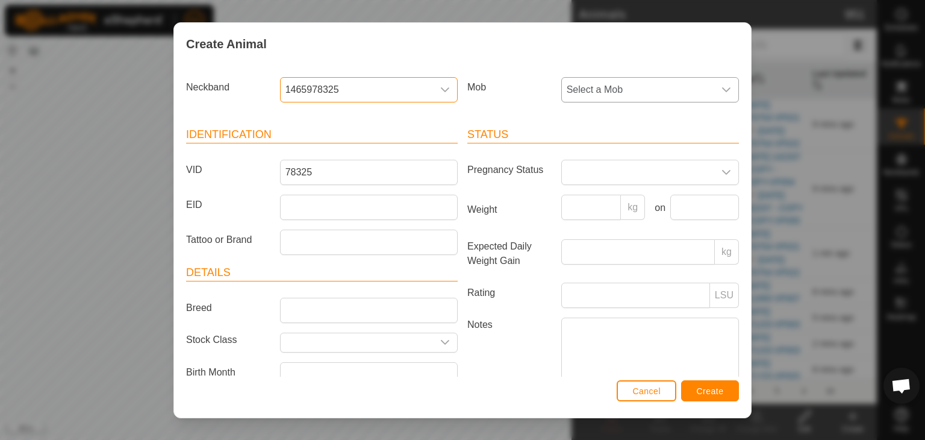
click at [589, 85] on span "Select a Mob" at bounding box center [638, 90] width 152 height 24
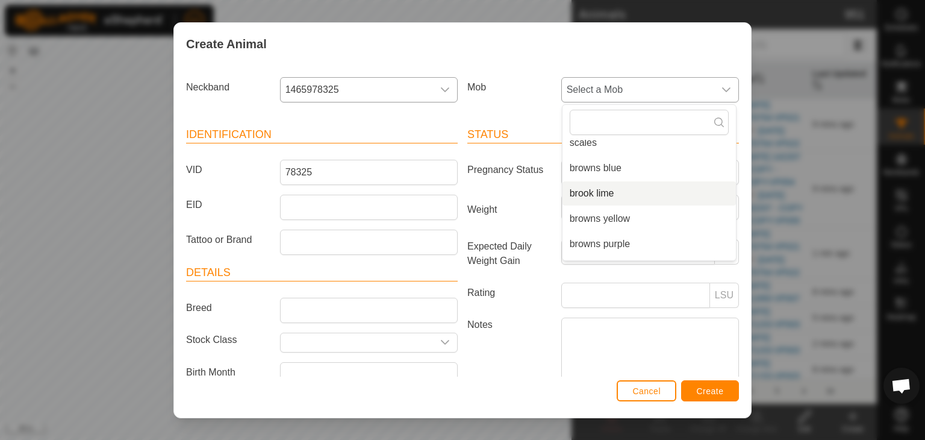
scroll to position [106, 0]
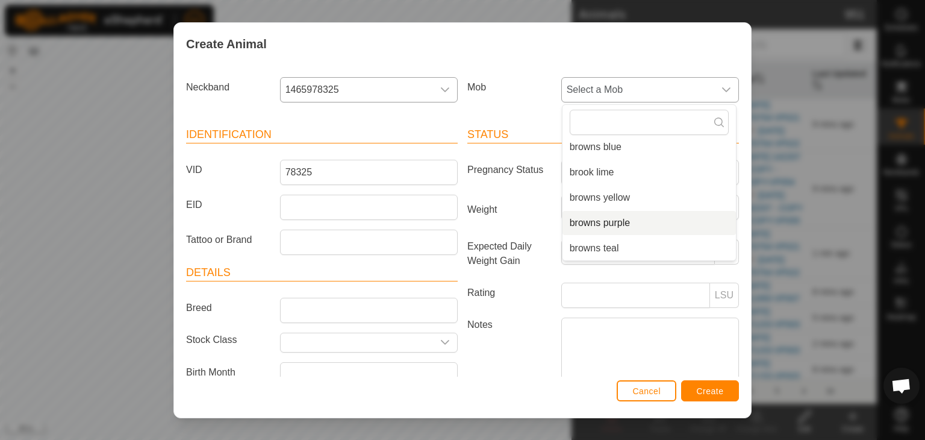
click at [595, 224] on li "browns purple" at bounding box center [649, 223] width 173 height 24
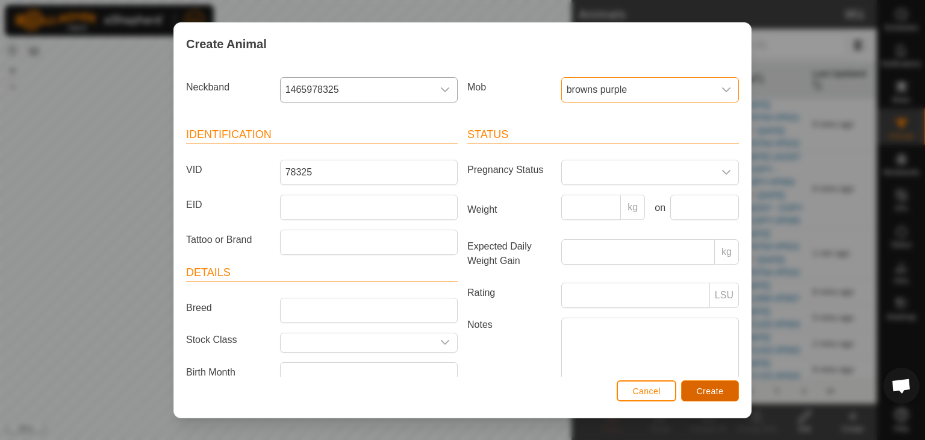
click at [719, 389] on span "Create" at bounding box center [710, 391] width 27 height 10
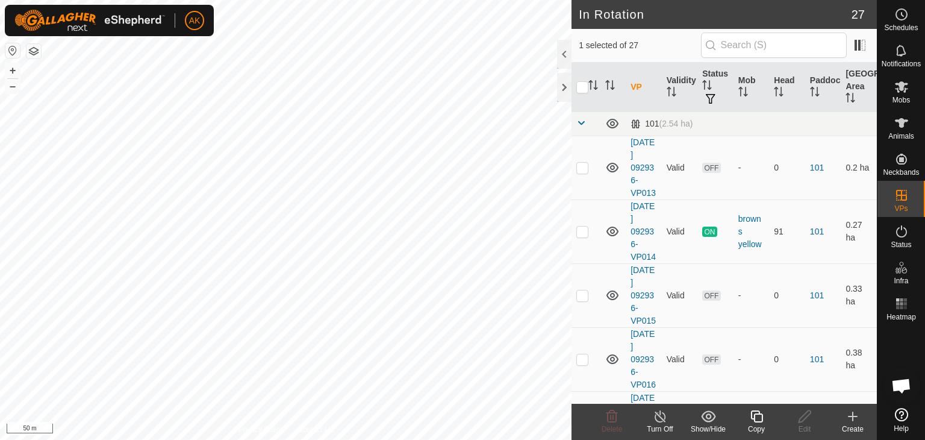
checkbox input "true"
checkbox input "false"
click at [611, 416] on icon at bounding box center [612, 416] width 14 height 14
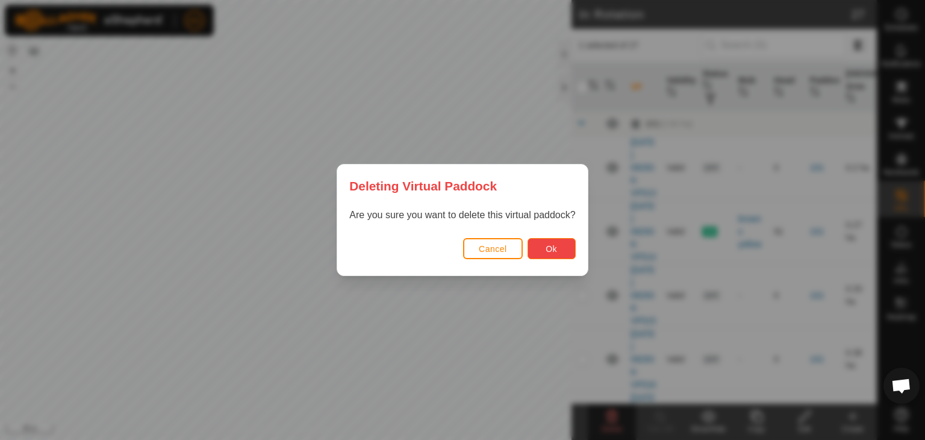
click at [550, 256] on button "Ok" at bounding box center [552, 248] width 48 height 21
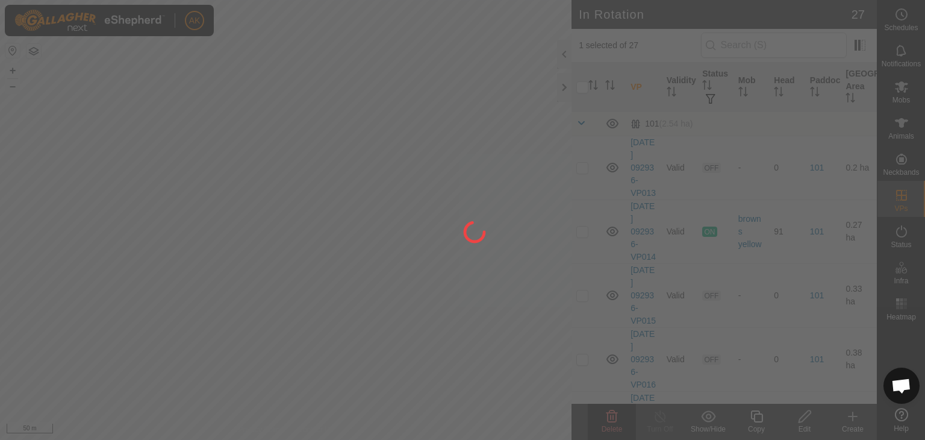
checkbox input "false"
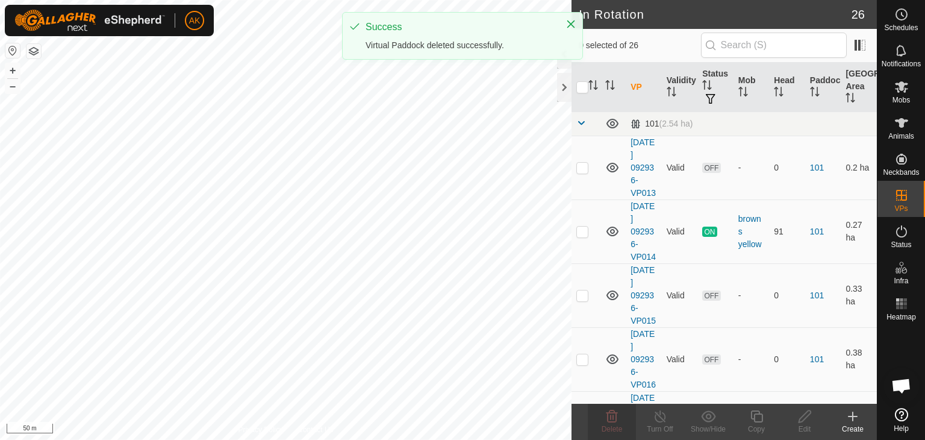
checkbox input "true"
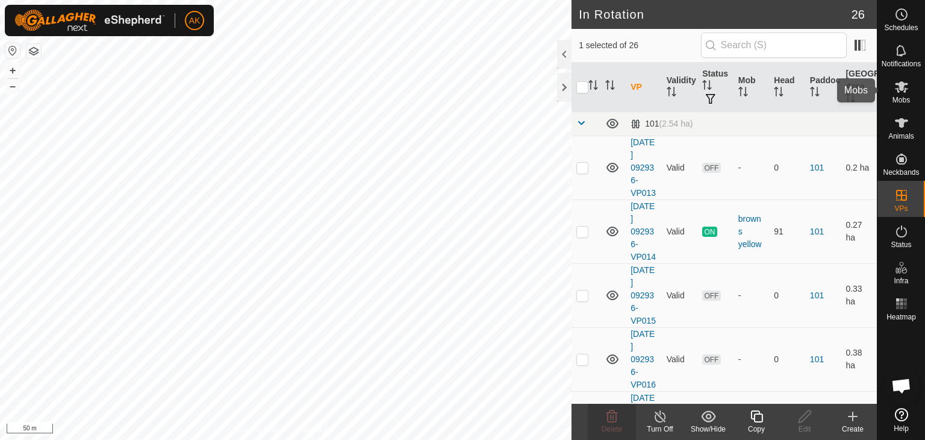
click at [901, 89] on icon at bounding box center [901, 86] width 13 height 11
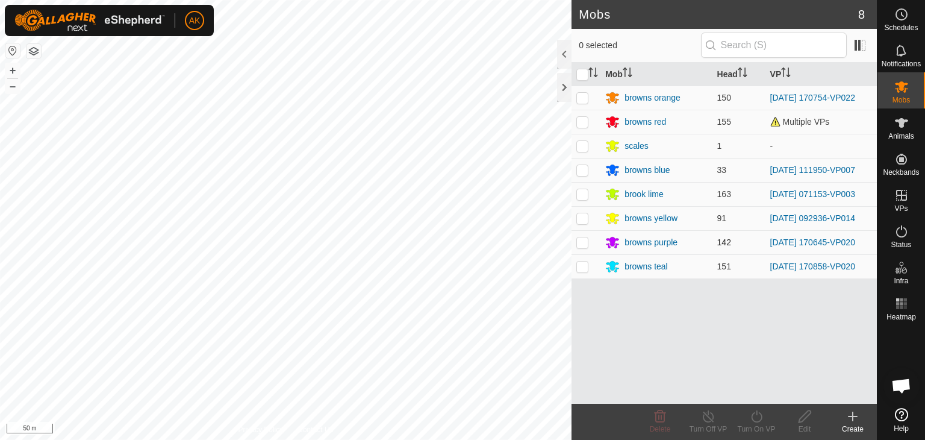
click at [584, 240] on p-checkbox at bounding box center [583, 242] width 12 height 10
checkbox input "true"
click at [761, 417] on icon at bounding box center [756, 416] width 15 height 14
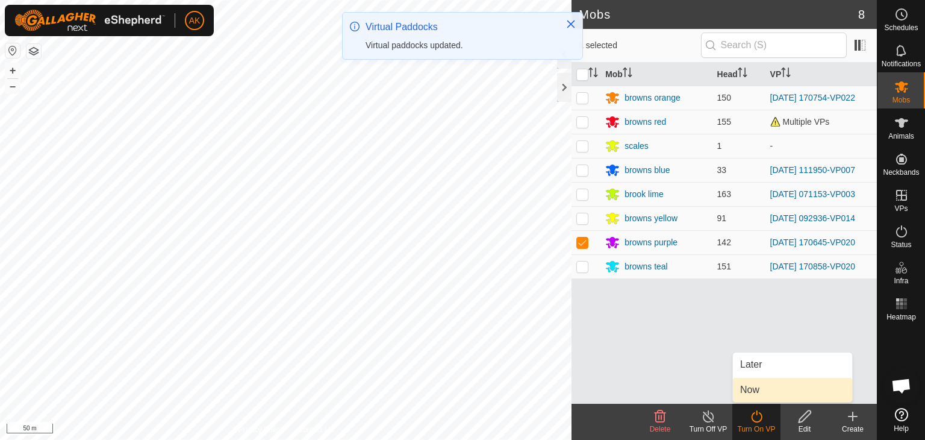
click at [750, 395] on link "Now" at bounding box center [792, 390] width 119 height 24
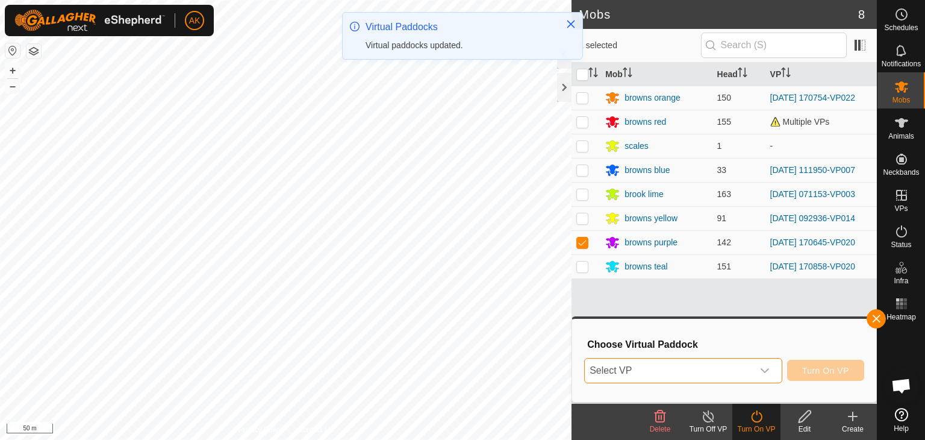
click at [688, 367] on span "Select VP" at bounding box center [669, 370] width 168 height 24
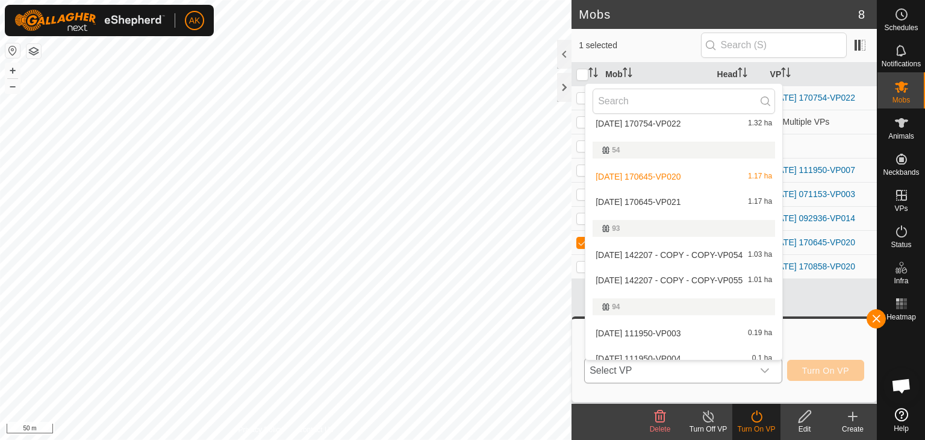
scroll to position [422, 0]
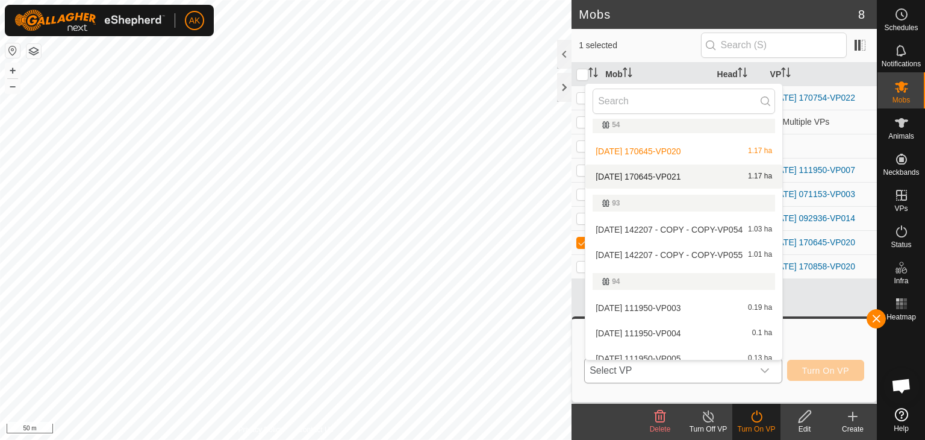
click at [651, 173] on li "2025-08-24 170645-VP021 1.17 ha" at bounding box center [684, 176] width 197 height 24
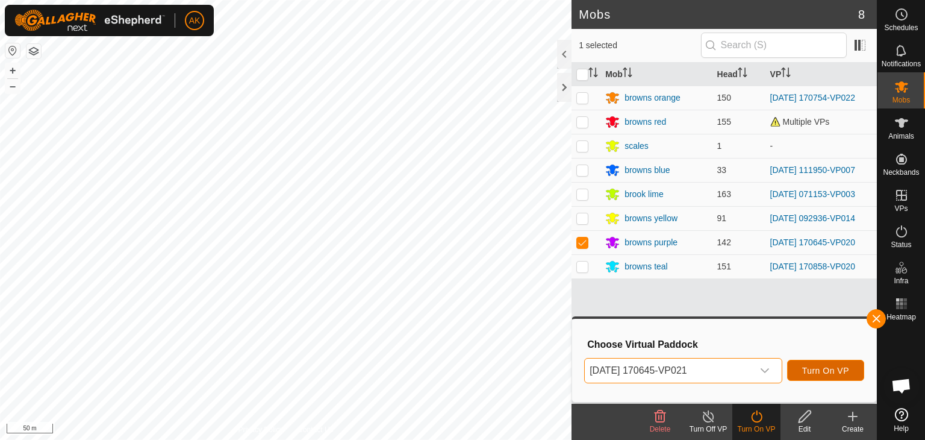
click at [826, 369] on span "Turn On VP" at bounding box center [825, 371] width 47 height 10
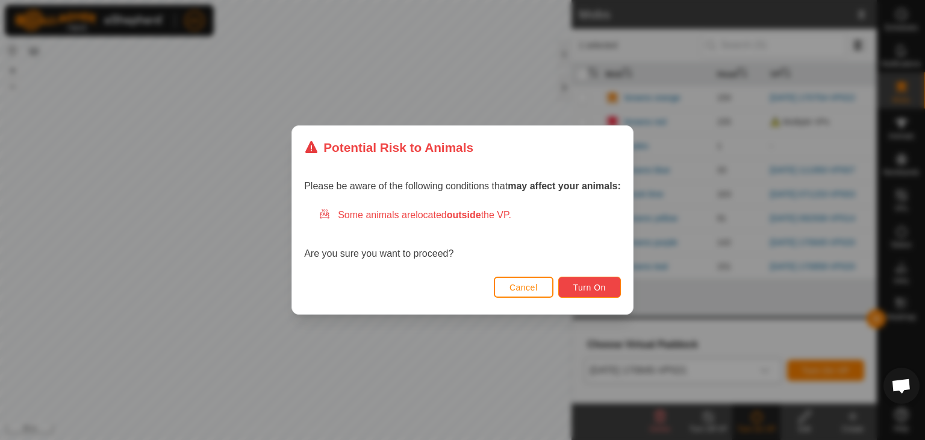
click at [605, 287] on span "Turn On" at bounding box center [590, 288] width 33 height 10
